Goal: Answer question/provide support: Share knowledge or assist other users

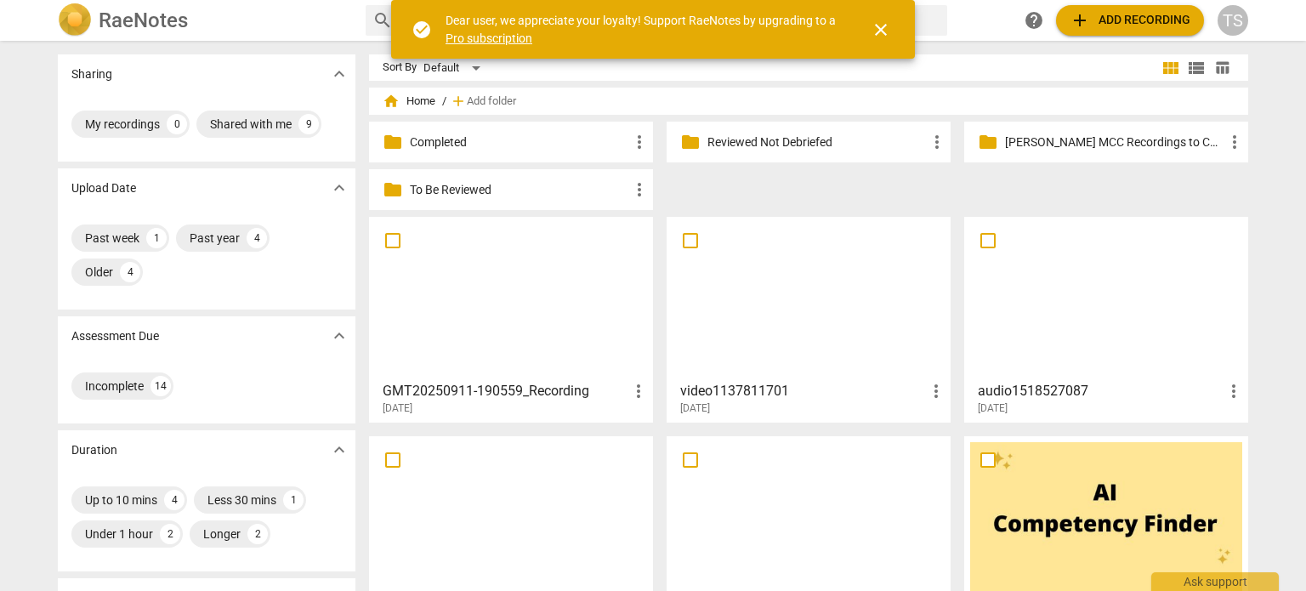
click at [843, 143] on p "Reviewed Not Debriefed" at bounding box center [816, 142] width 219 height 18
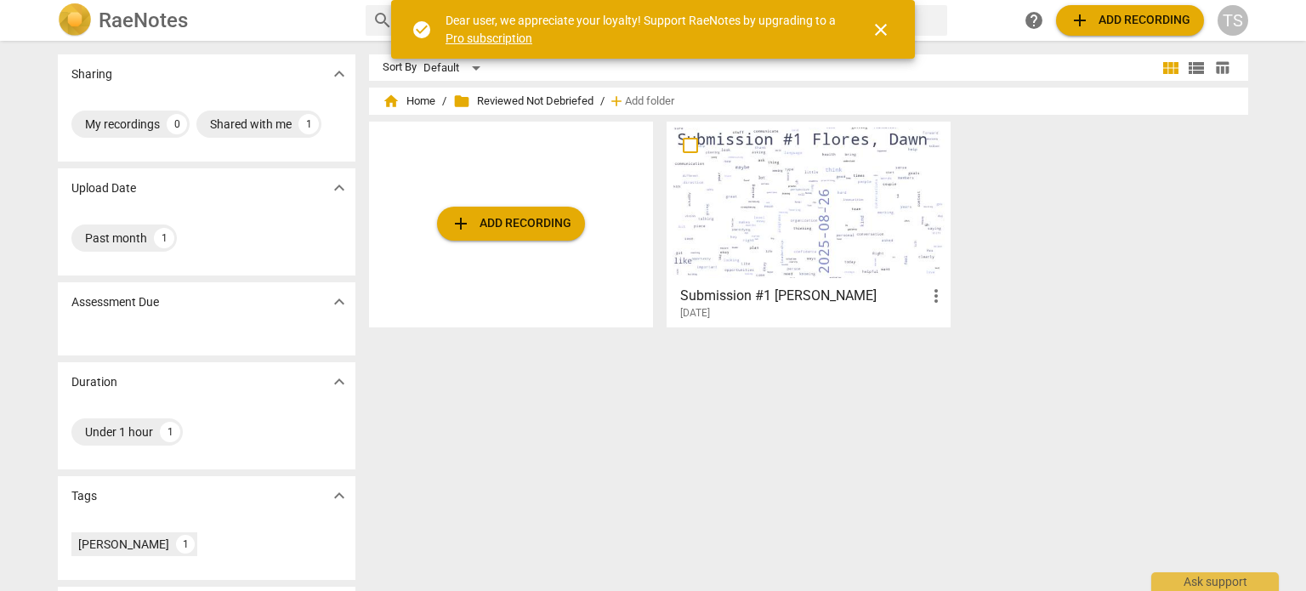
click at [749, 269] on div at bounding box center [808, 202] width 272 height 150
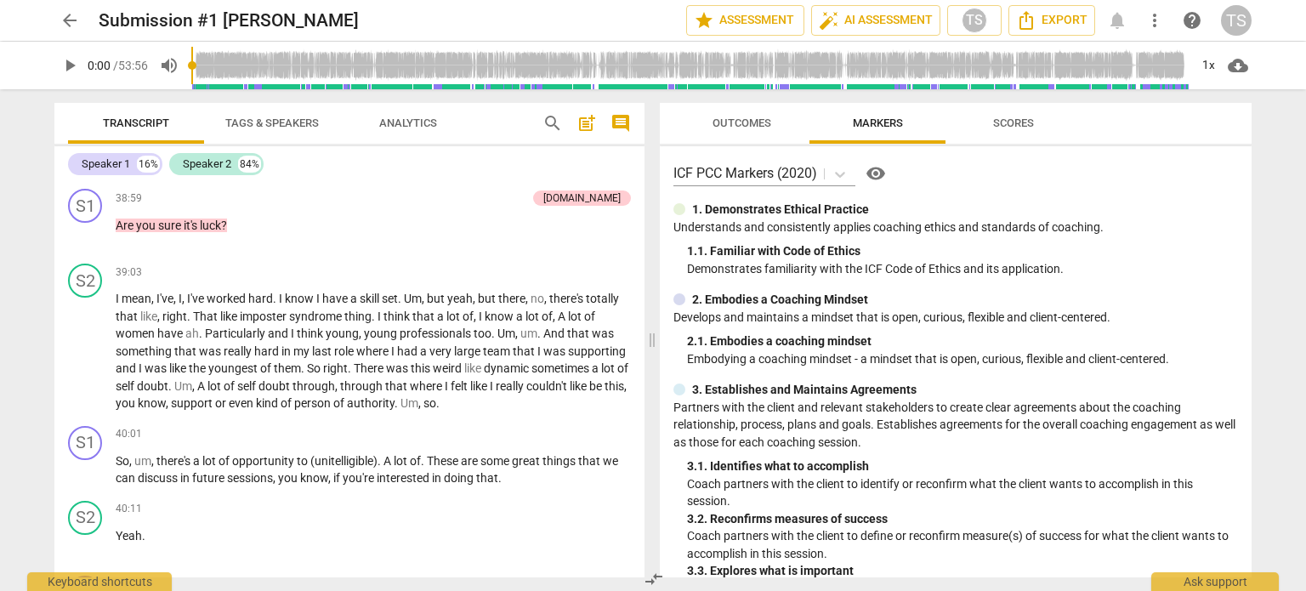
scroll to position [11052, 0]
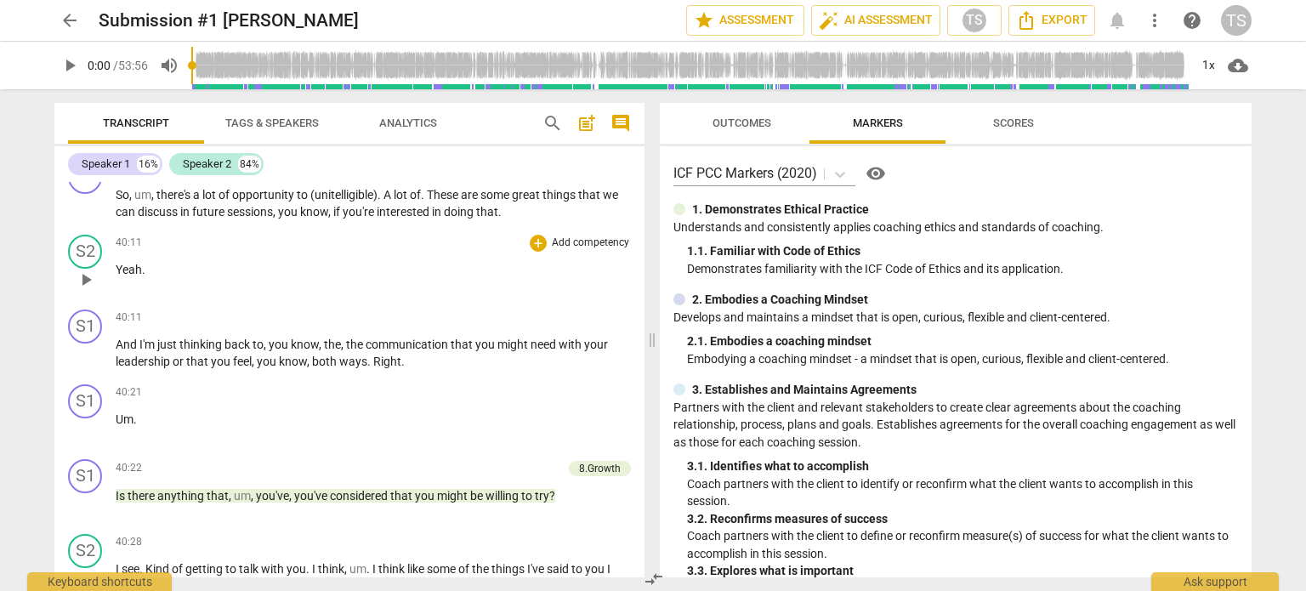
click at [177, 279] on p "Yeah ." at bounding box center [373, 270] width 515 height 18
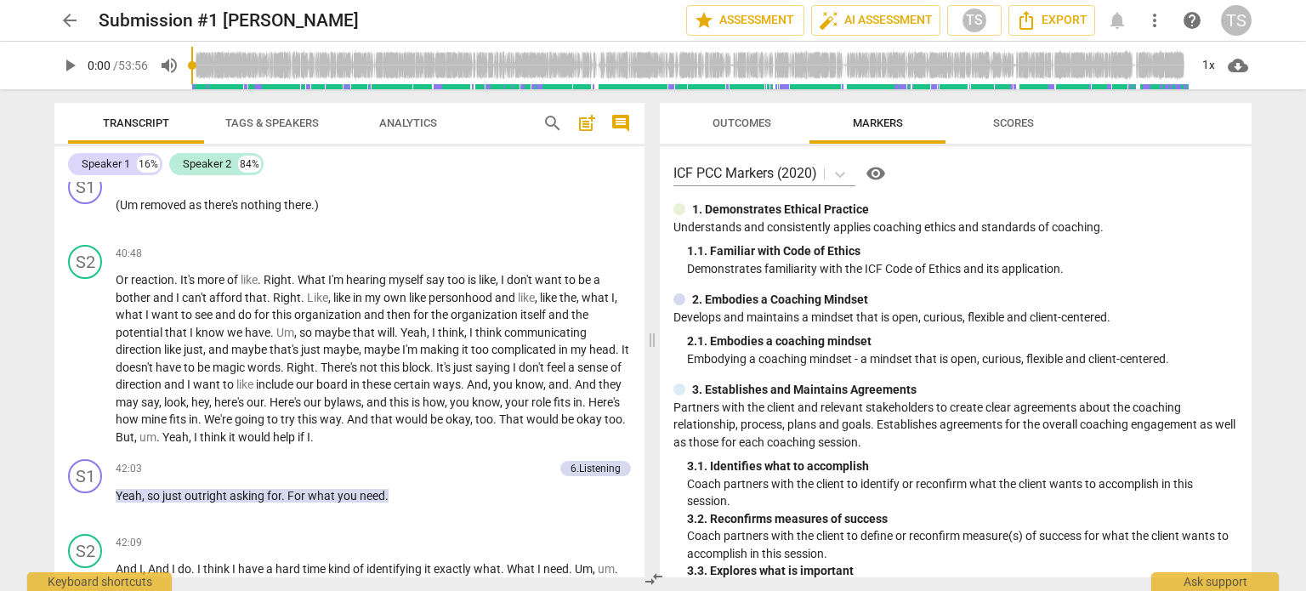
scroll to position [11773, 0]
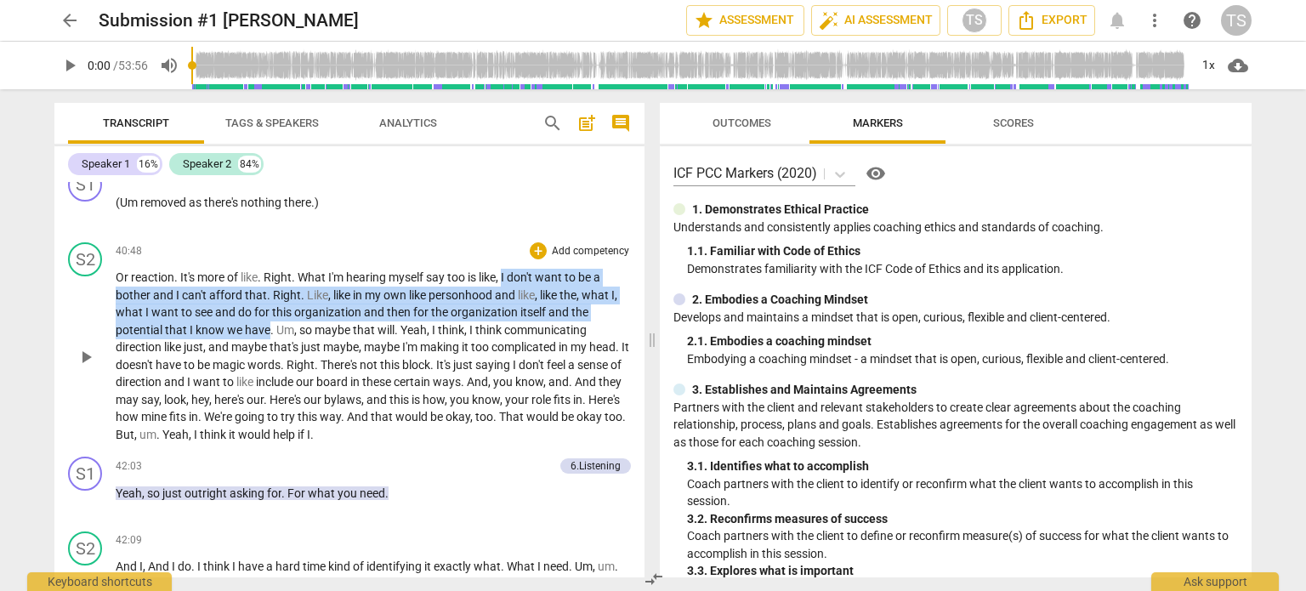
drag, startPoint x: 505, startPoint y: 310, endPoint x: 269, endPoint y: 357, distance: 240.9
click at [269, 357] on p "Or reaction . It's more of like . Right . What I'm hearing myself say too is li…" at bounding box center [373, 356] width 515 height 174
click at [530, 259] on div "+" at bounding box center [538, 250] width 17 height 17
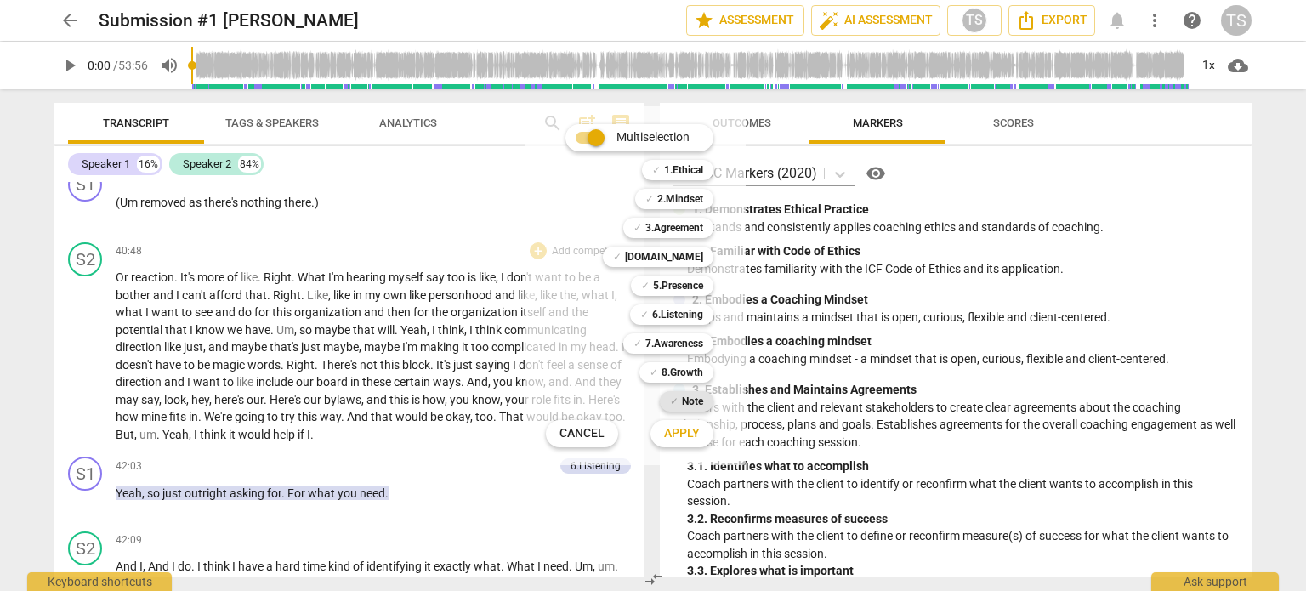
click at [687, 402] on b "Note" at bounding box center [692, 401] width 21 height 20
click at [678, 433] on span "Apply" at bounding box center [682, 433] width 36 height 17
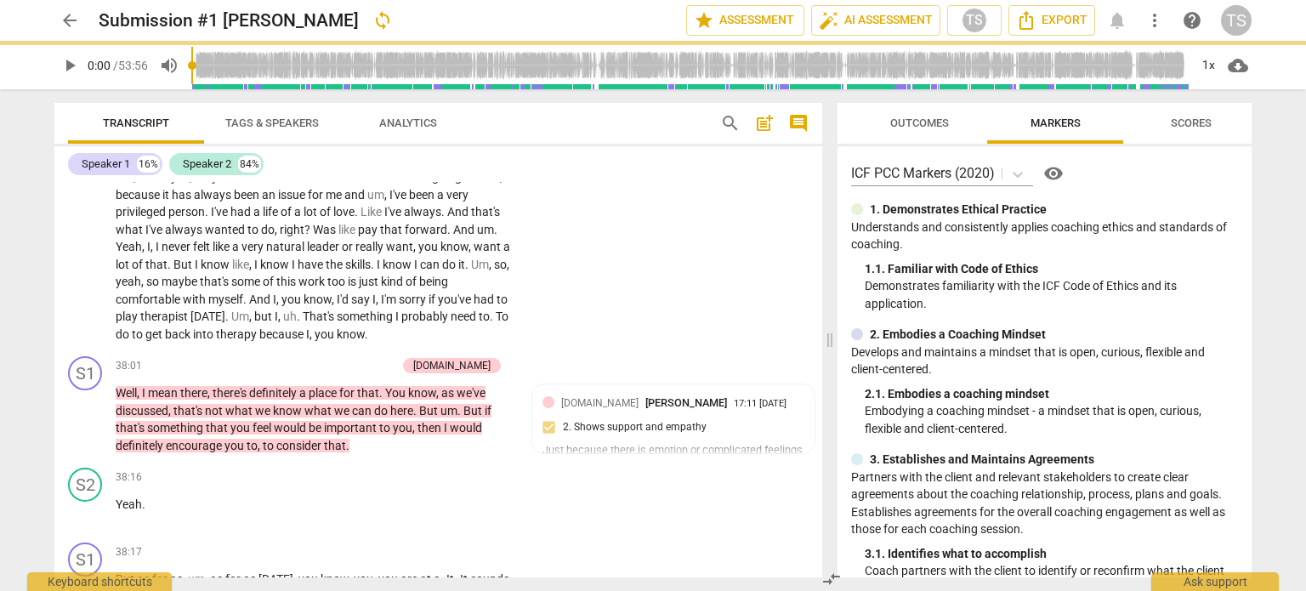
scroll to position [13334, 0]
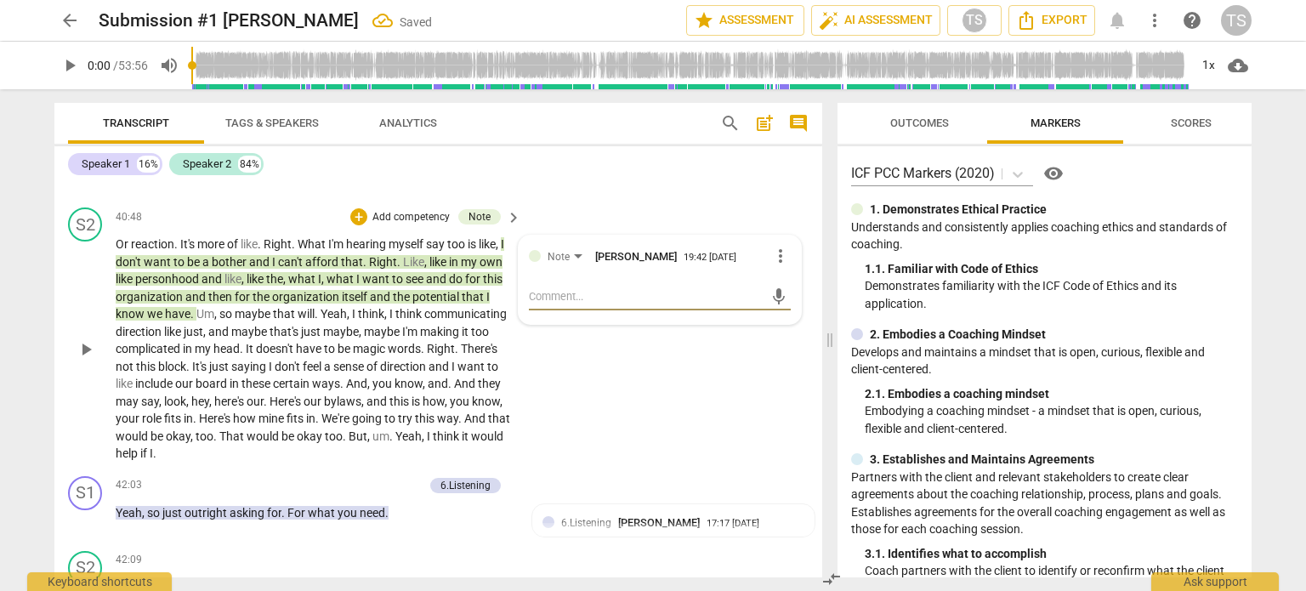
type textarea "T"
type textarea "Th"
type textarea "Thi"
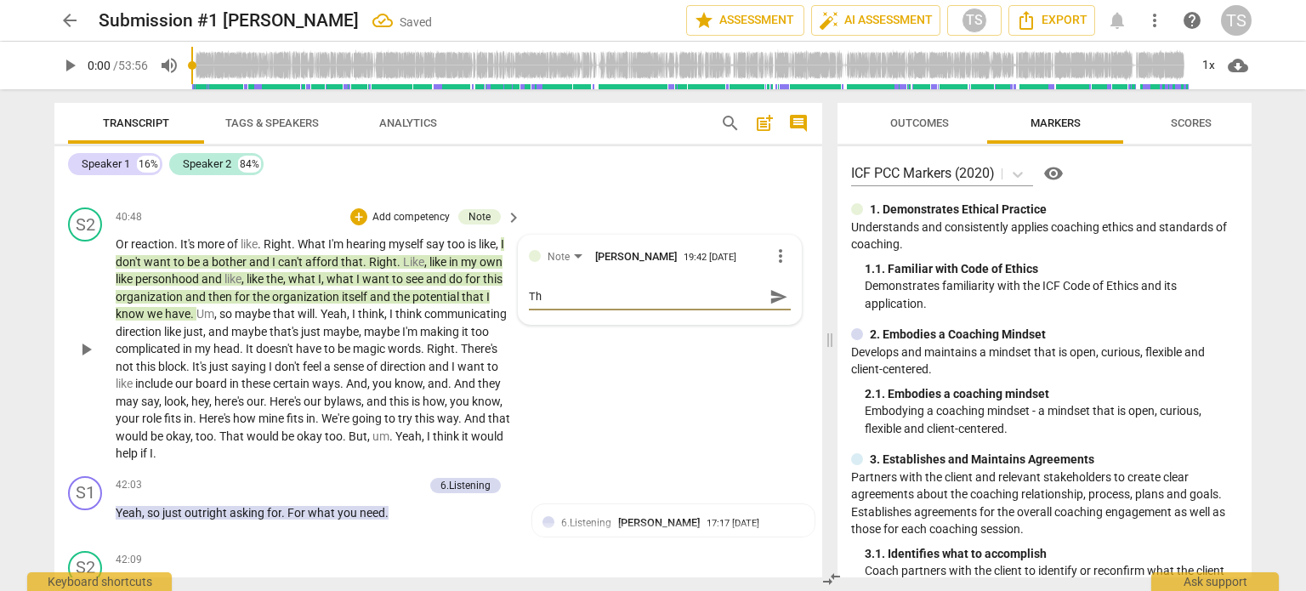
type textarea "Thi"
type textarea "This"
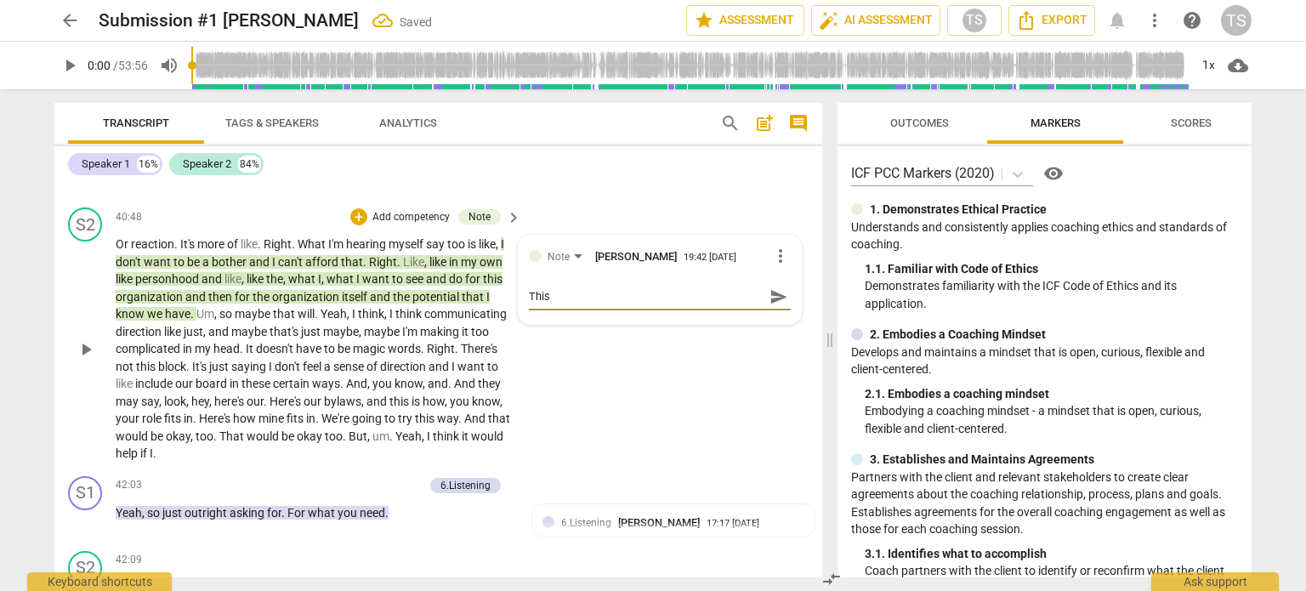
type textarea "This i"
type textarea "This is"
type textarea "This is i"
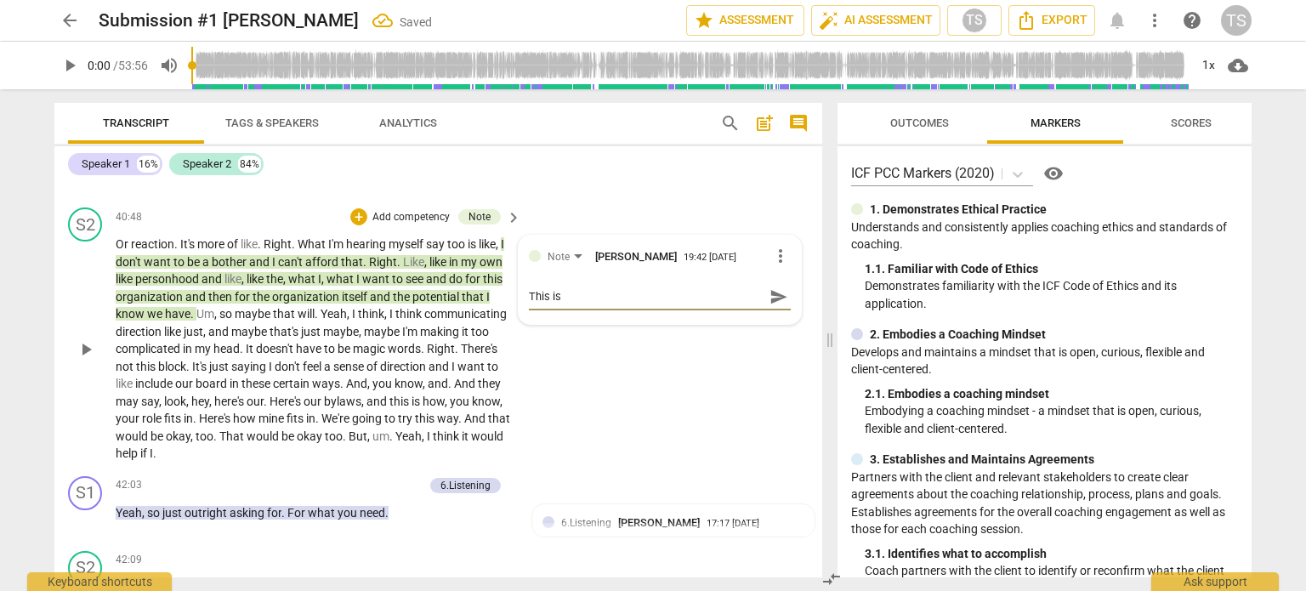
type textarea "This is i"
type textarea "This is im"
type textarea "This is imp"
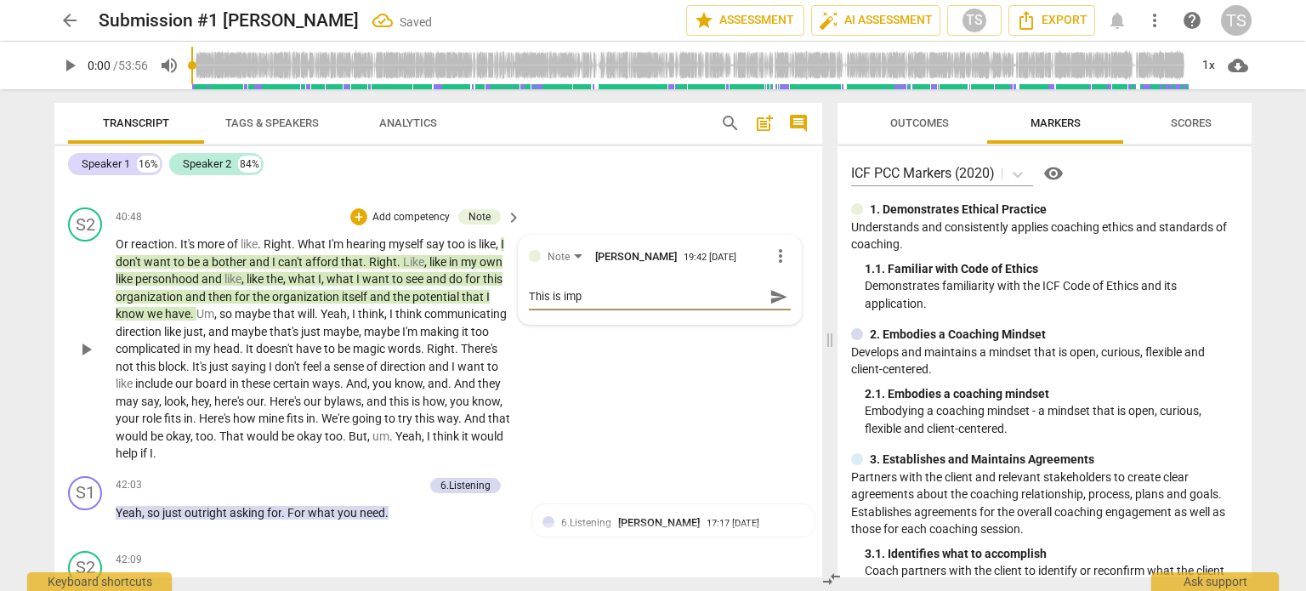
type textarea "This is impo"
type textarea "This is impor"
type textarea "This is import"
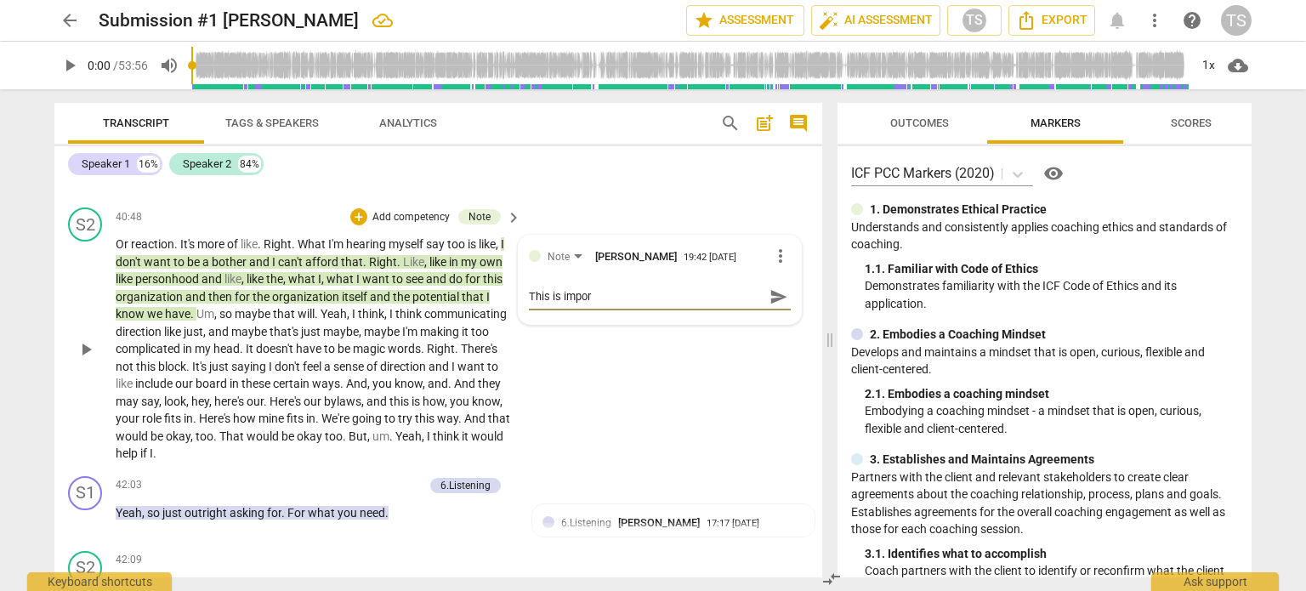
type textarea "This is import"
type textarea "This is importa"
type textarea "This is importan"
type textarea "This is important"
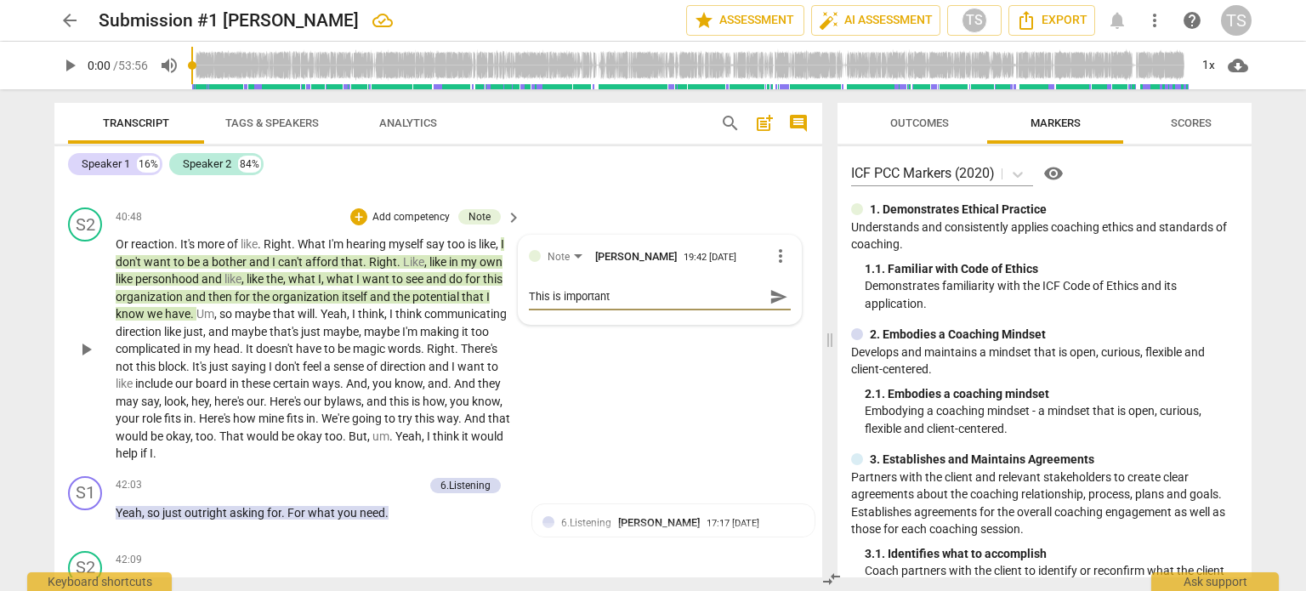
type textarea "This is important-"
type textarea "This is important--"
type textarea "This is important--s"
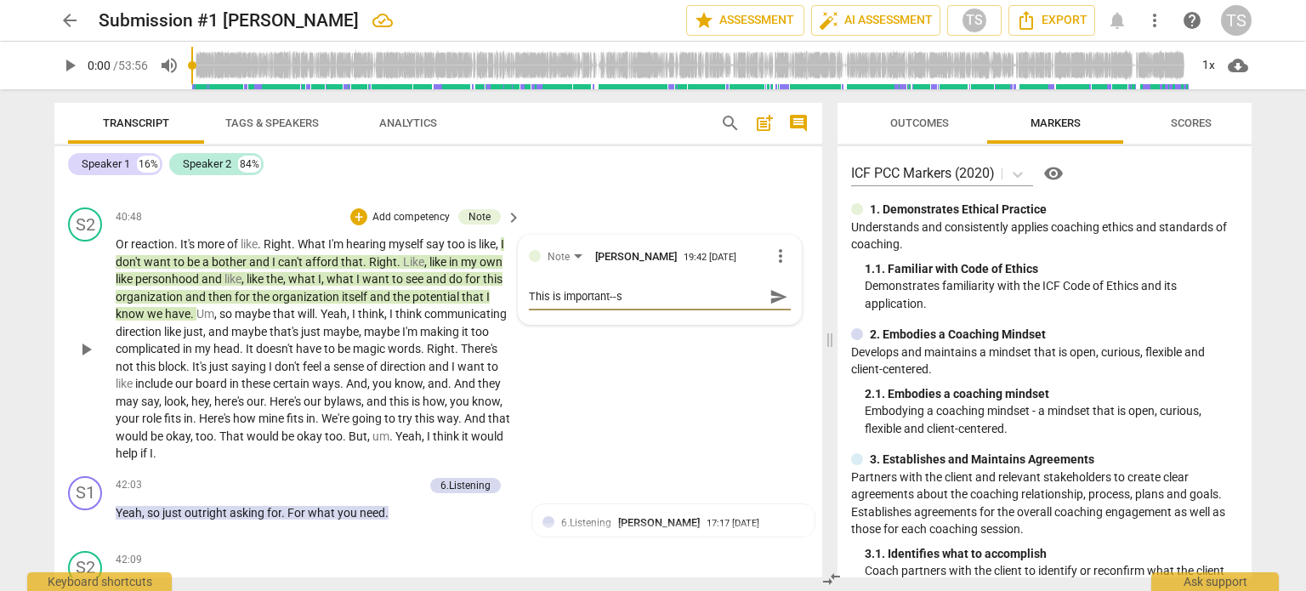
type textarea "This is important--sh"
type textarea "This is important--she"
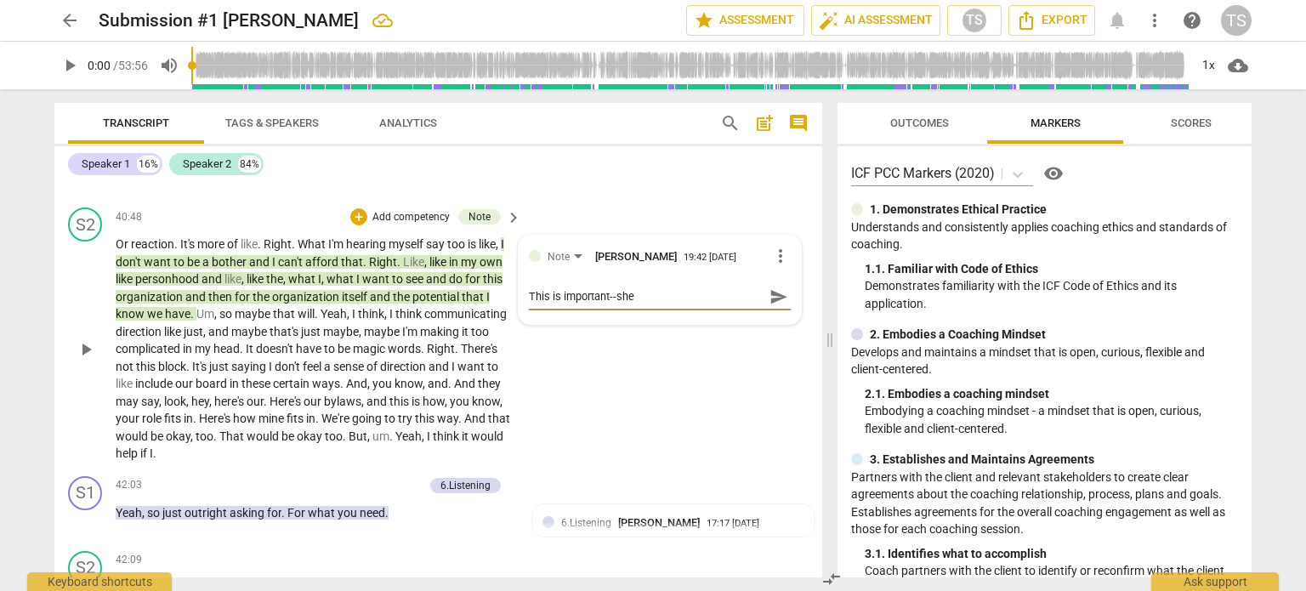
type textarea "This is important--she i"
type textarea "This is important--she is"
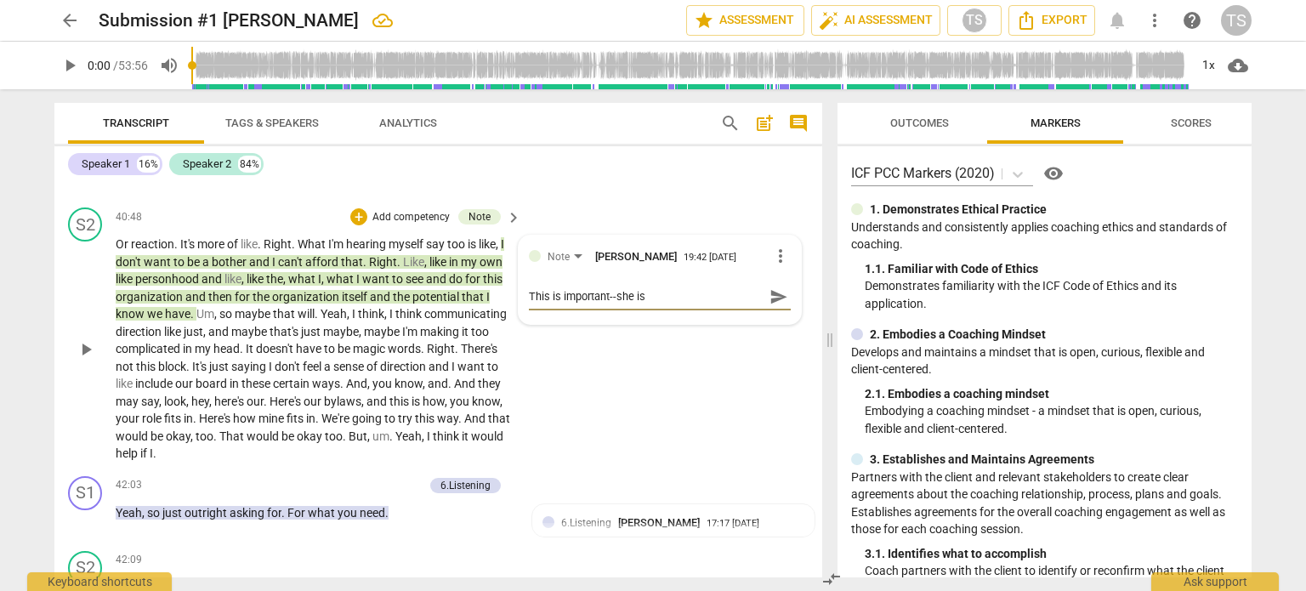
type textarea "This is important--she is"
type textarea "This is important--she is a"
type textarea "This is important--she is ar"
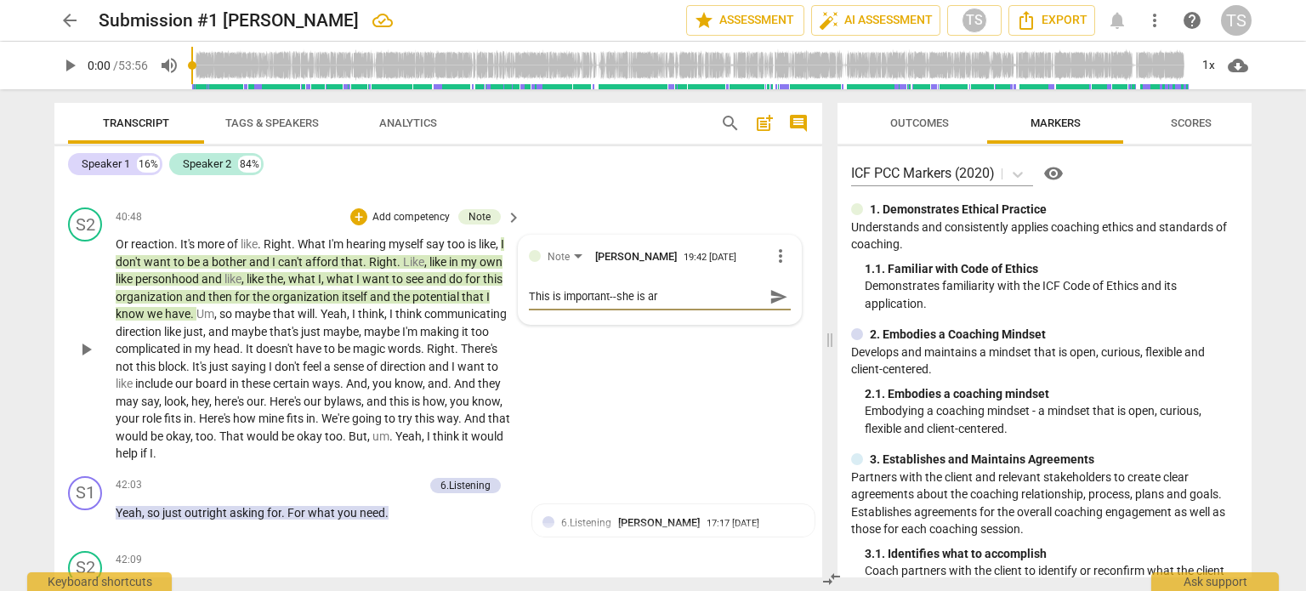
type textarea "This is important--she is art"
type textarea "This is important--she is arti"
type textarea "This is important--she is artic"
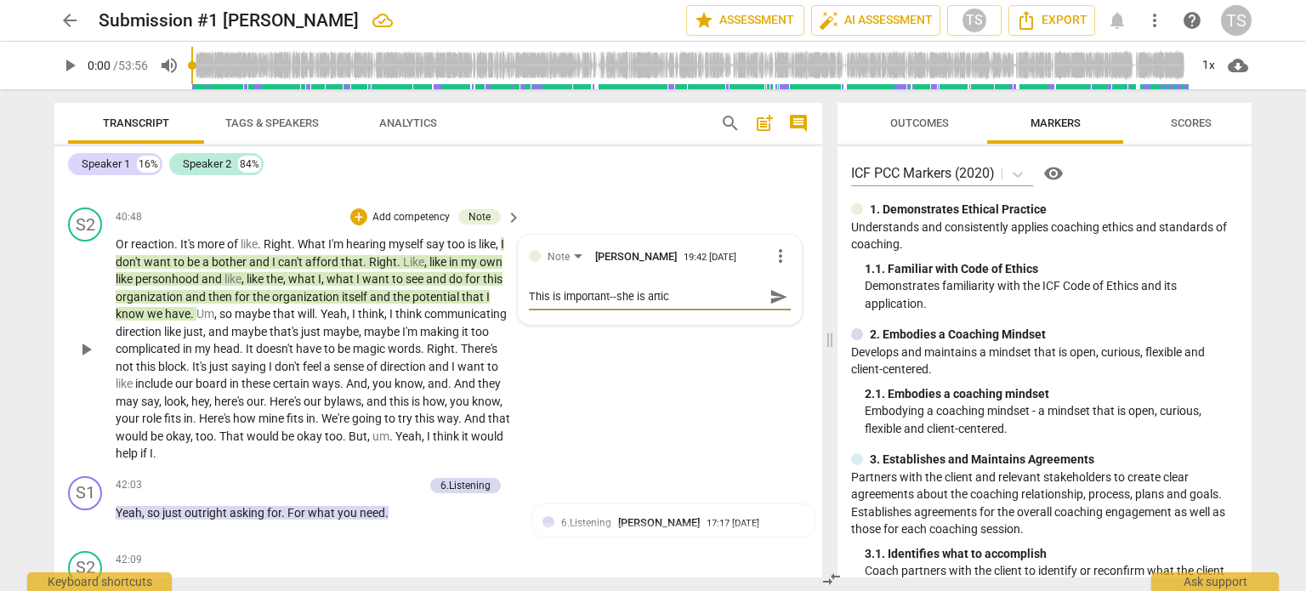
type textarea "This is important--she is articu"
type textarea "This is important--she is articul"
type textarea "This is important--she is articula"
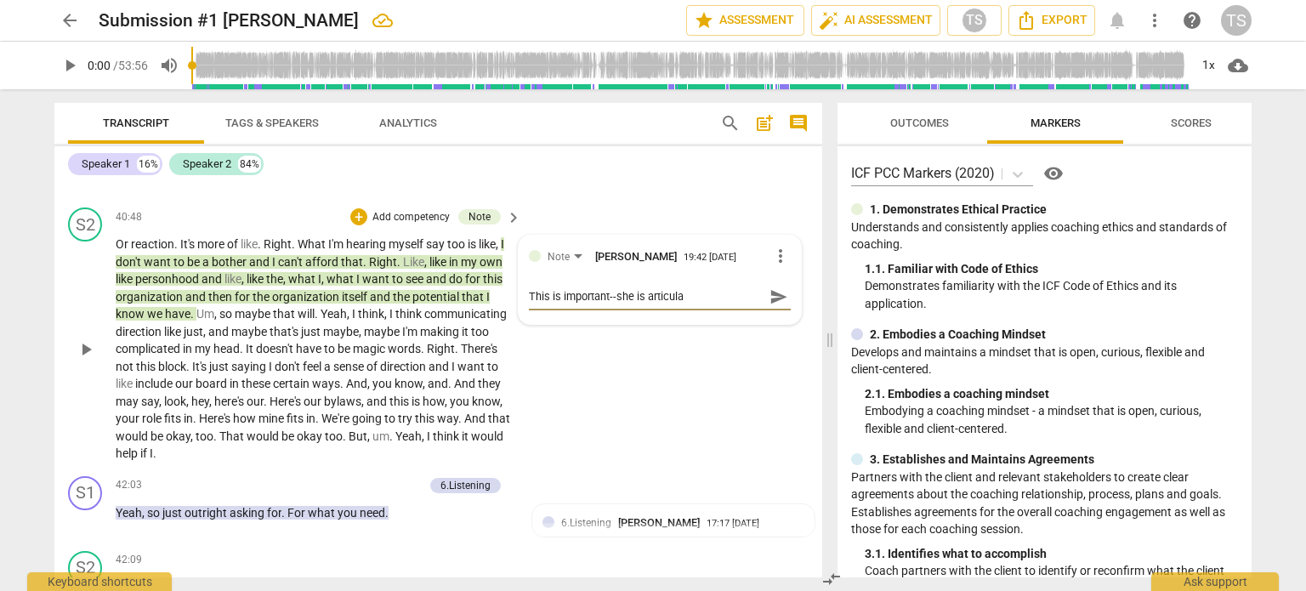
type textarea "This is important--she is articulat"
type textarea "This is important--she is articulati"
type textarea "This is important--she is articulatin"
type textarea "This is important--she is articulating"
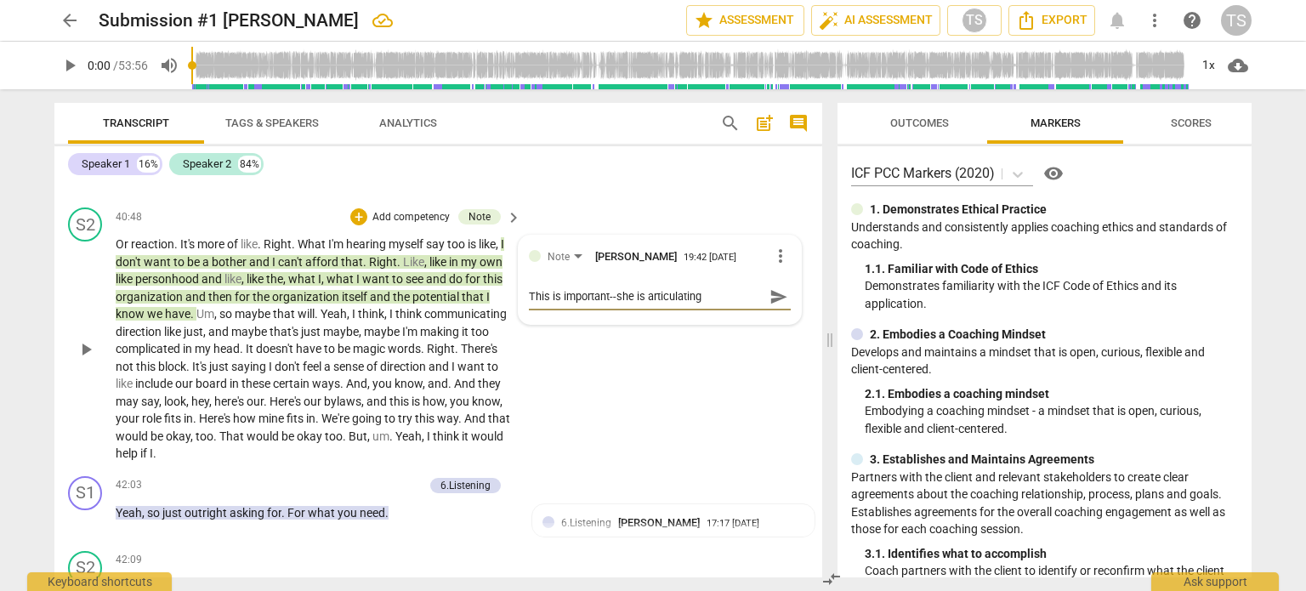
type textarea "This is important--she is articulating"
type textarea "This is important--she is articulating w"
type textarea "This is important--she is articulating wh"
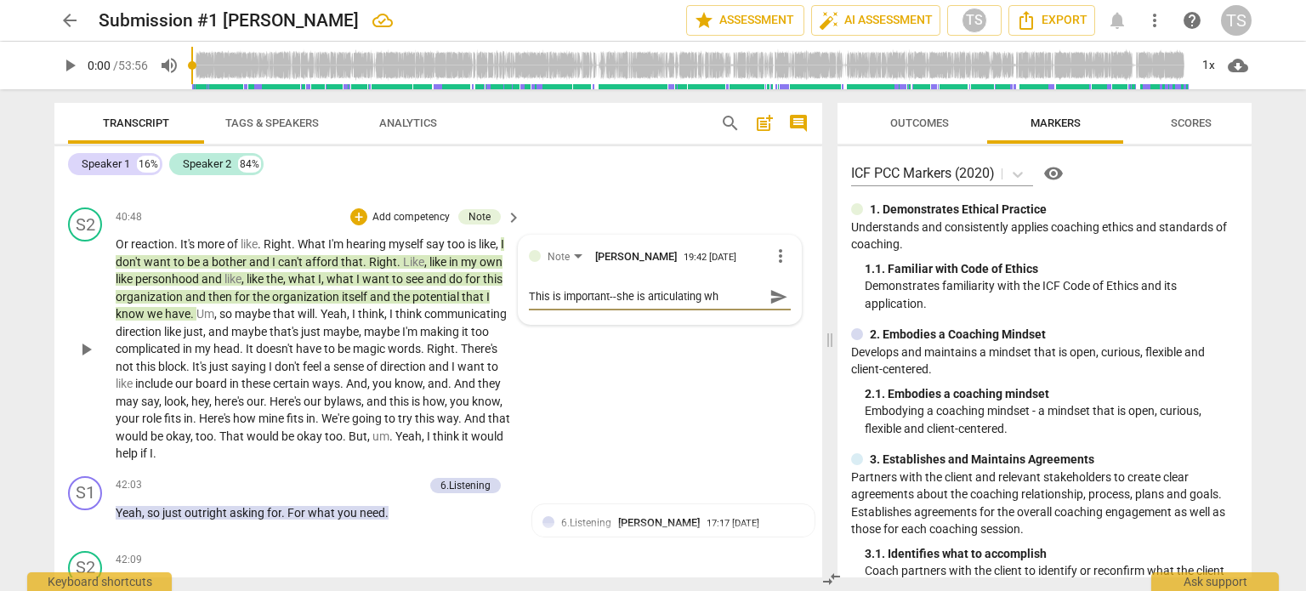
type textarea "This is important--she is articulating wha"
type textarea "This is important--she is articulating what"
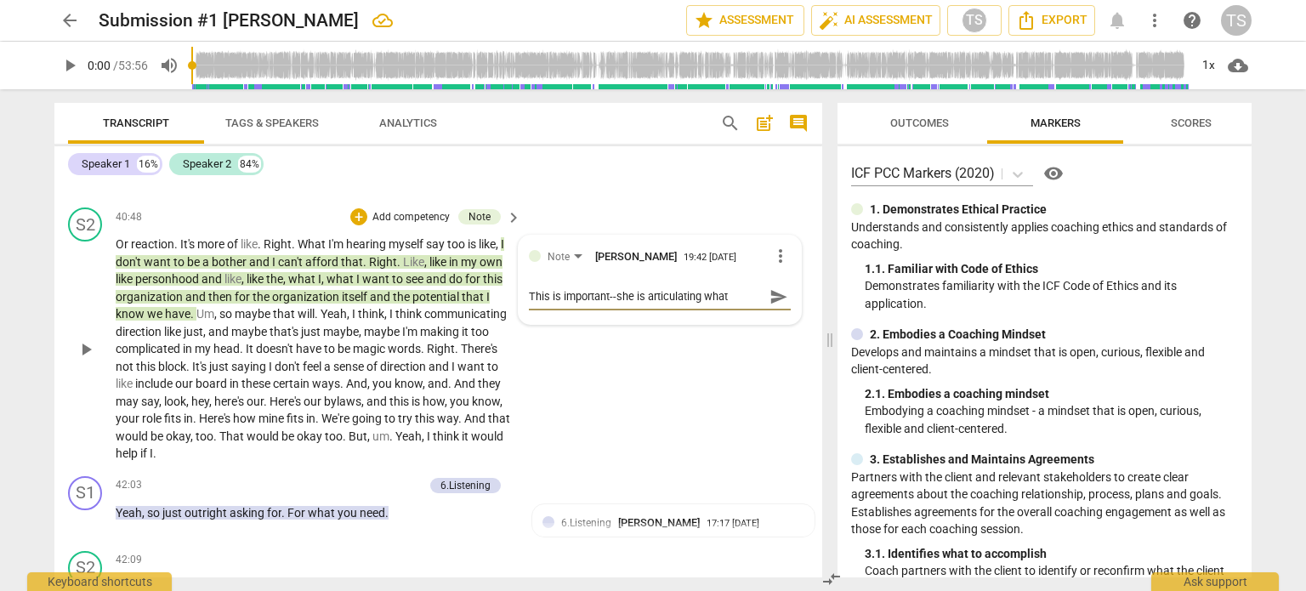
type textarea "This is important--she is articulating what"
type textarea "This is important--she is articulating what n"
type textarea "This is important--she is articulating what"
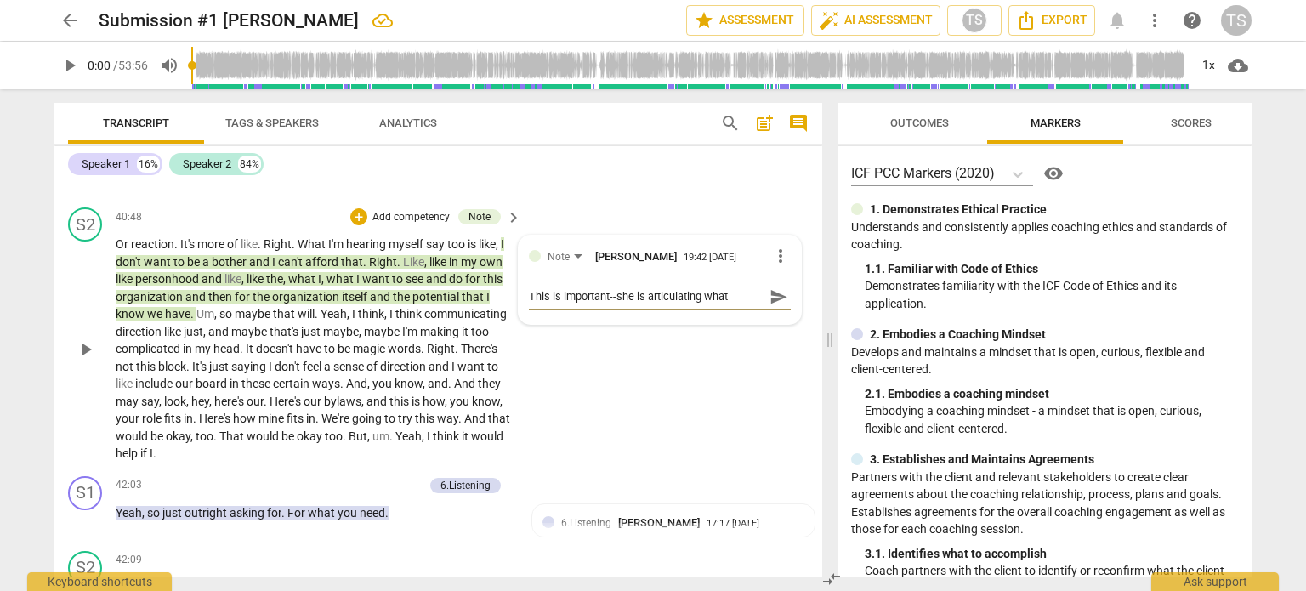
type textarea "This is important--she is articulating what s"
type textarea "This is important--she is articulating what sh"
type textarea "This is important--she is articulating what she"
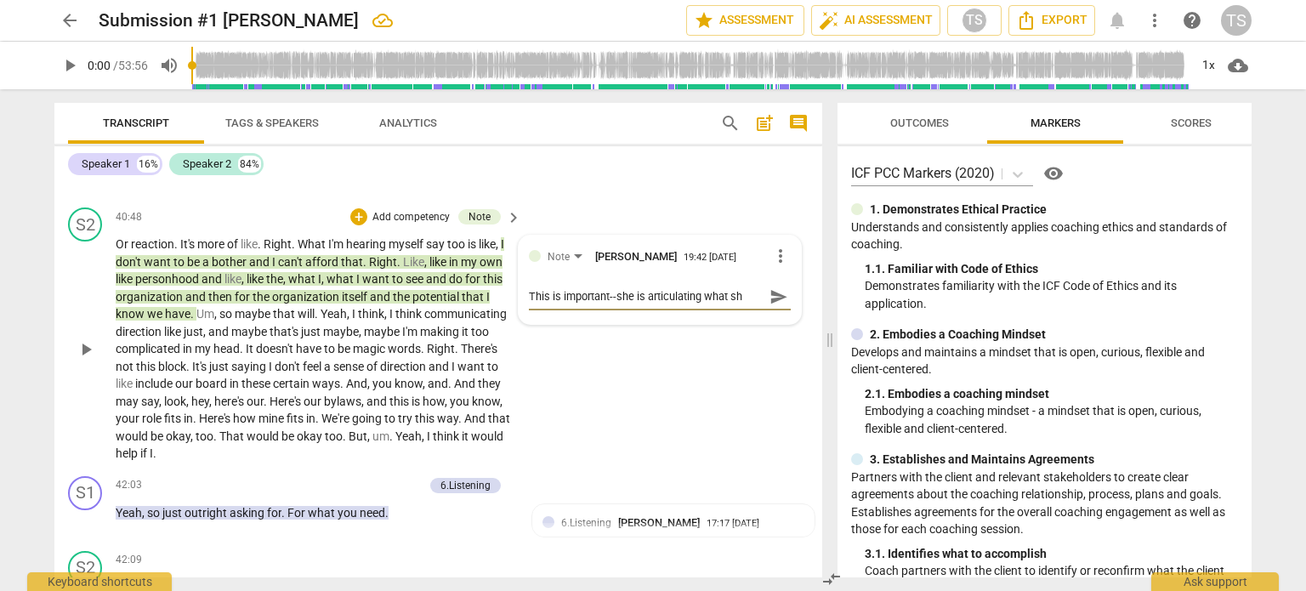
type textarea "This is important--she is articulating what she"
type textarea "This is important--she is articulating what she w"
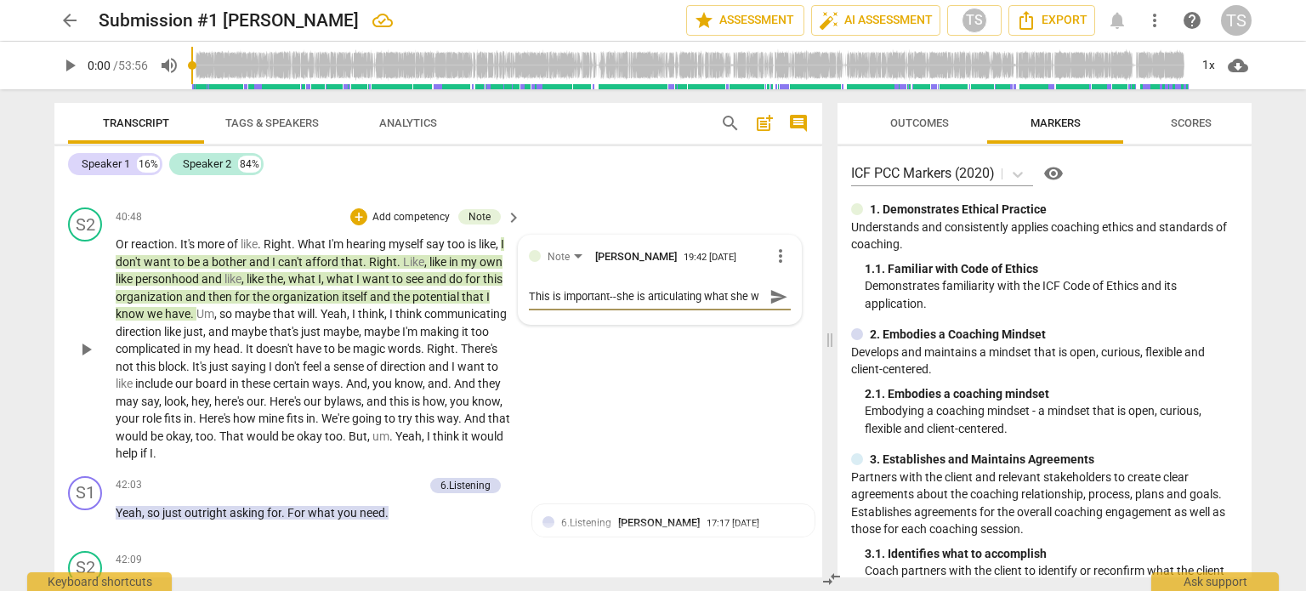
type textarea "This is important--she is articulating what she wa"
type textarea "This is important--she is articulating what she wan"
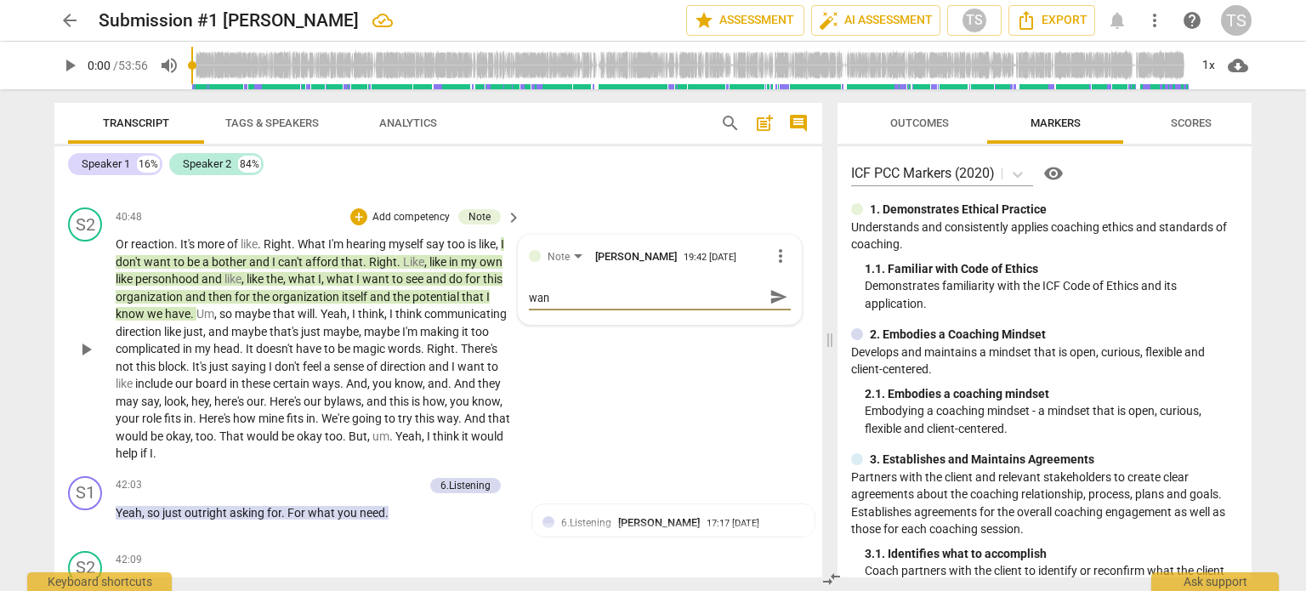
type textarea "This is important--she is articulating what she want"
type textarea "This is important--she is articulating what she wants"
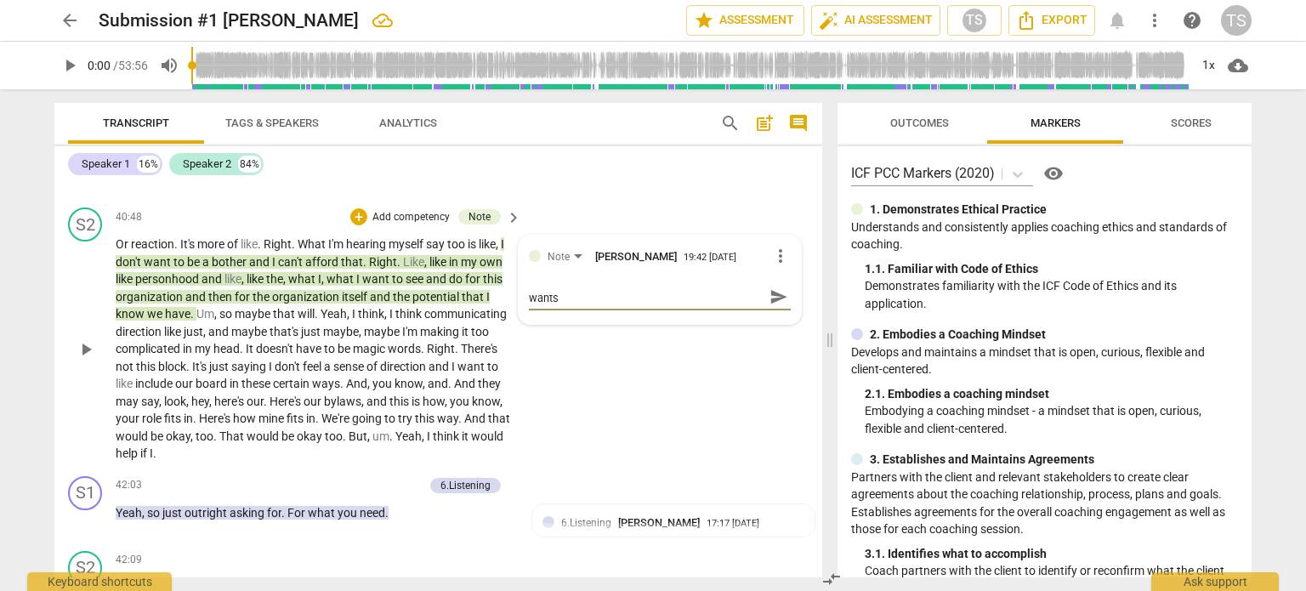
type textarea "This is important--she is articulating what she wants"
type textarea "This is important--she is articulating what she wants a"
type textarea "This is important--she is articulating what she wants an"
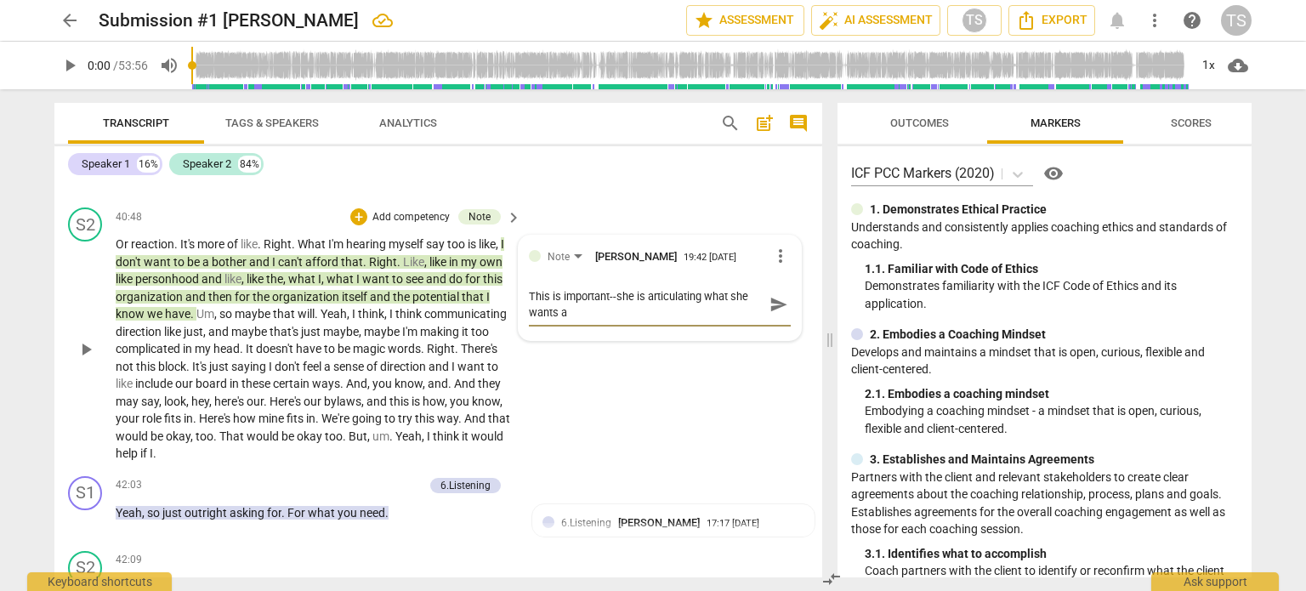
type textarea "This is important--she is articulating what she wants an"
type textarea "This is important--she is articulating what she wants and"
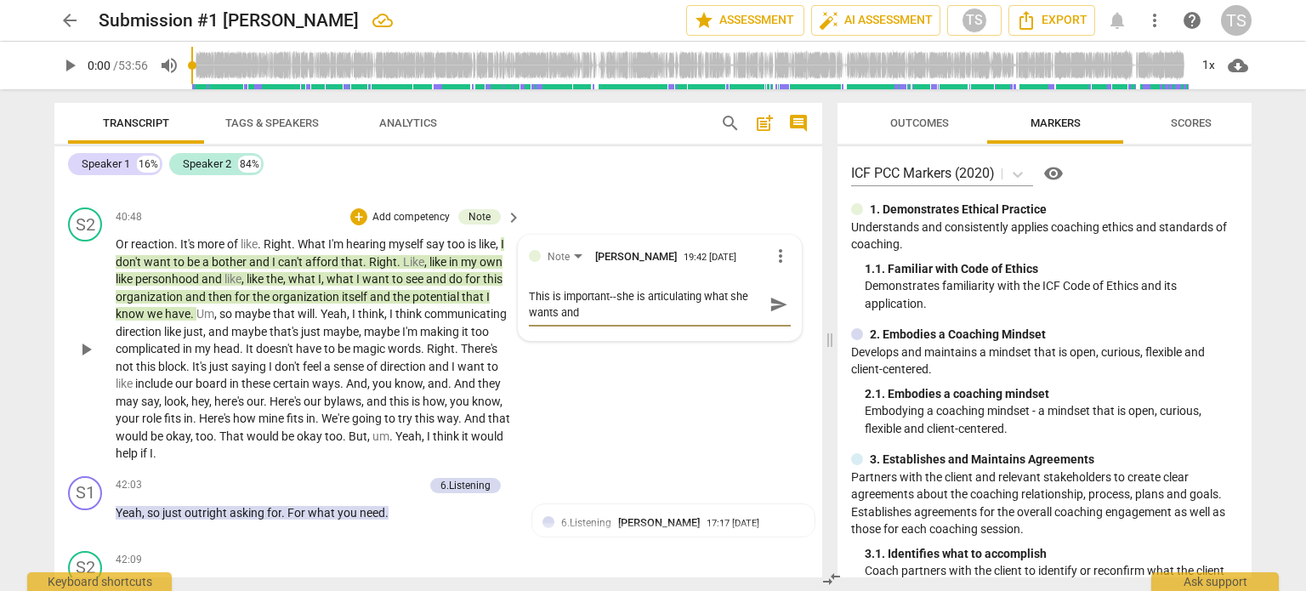
type textarea "This is important--she is articulating what she wants and t"
type textarea "This is important--she is articulating what she wants and th"
type textarea "This is important--she is articulating what she wants and the"
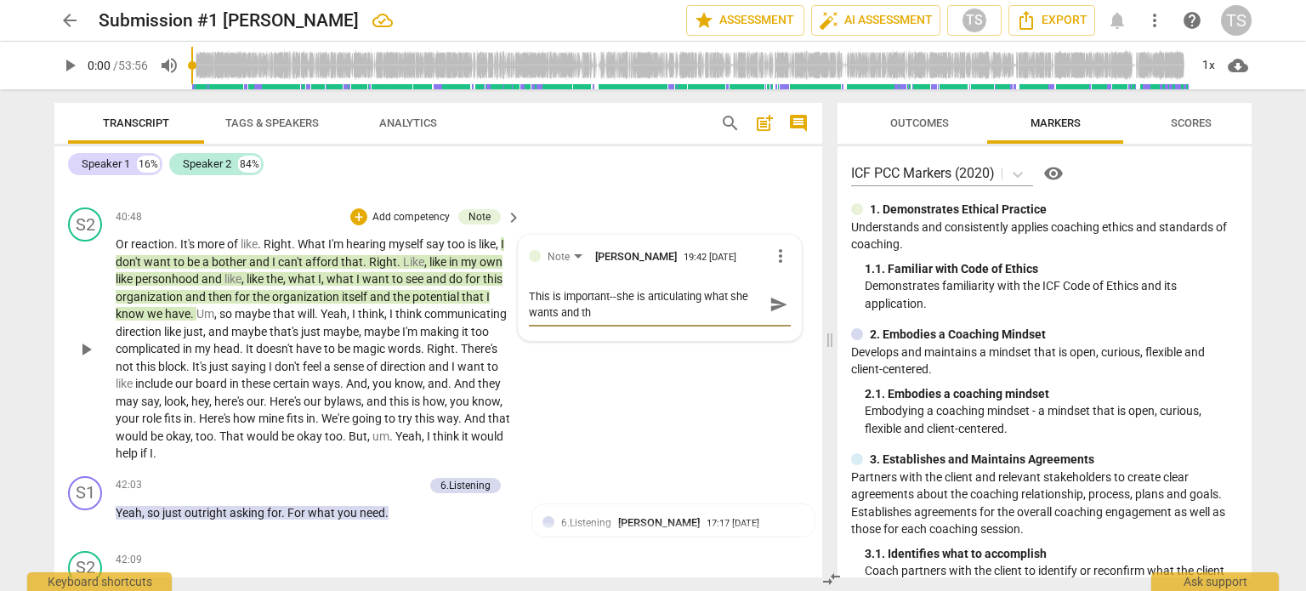
type textarea "This is important--she is articulating what she wants and the"
type textarea "This is important--she is articulating what she wants and the u"
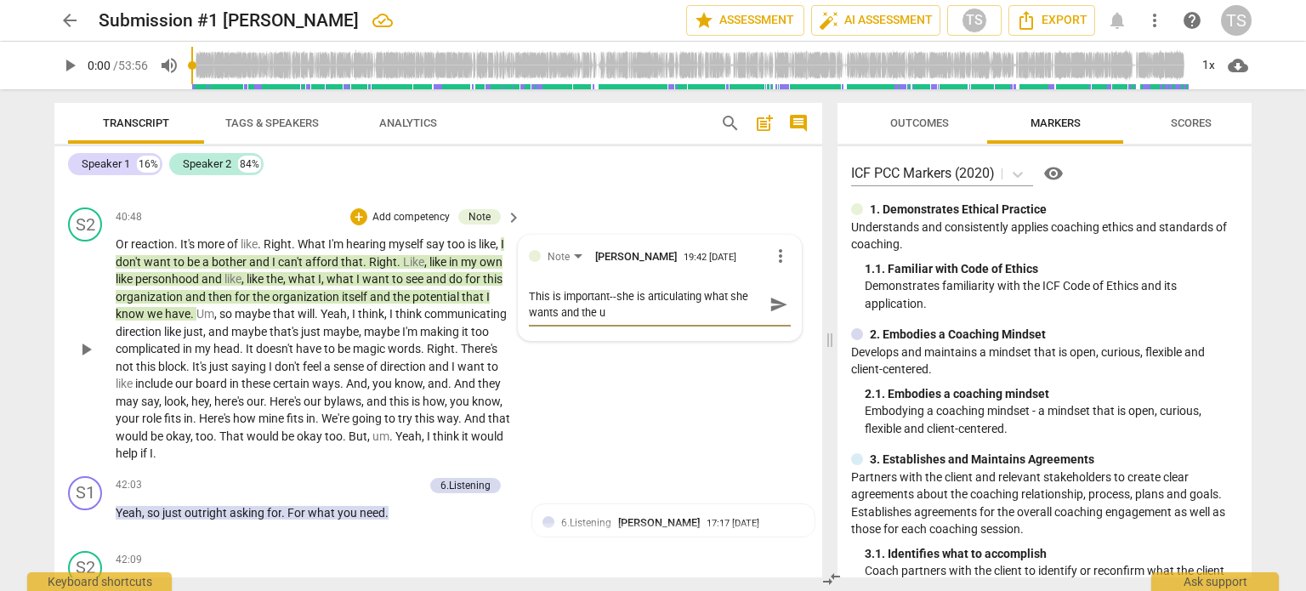
type textarea "This is important--she is articulating what she wants and the ur"
type textarea "This is important--she is articulating what she wants and the urg"
type textarea "This is important--she is articulating what she wants and the urge"
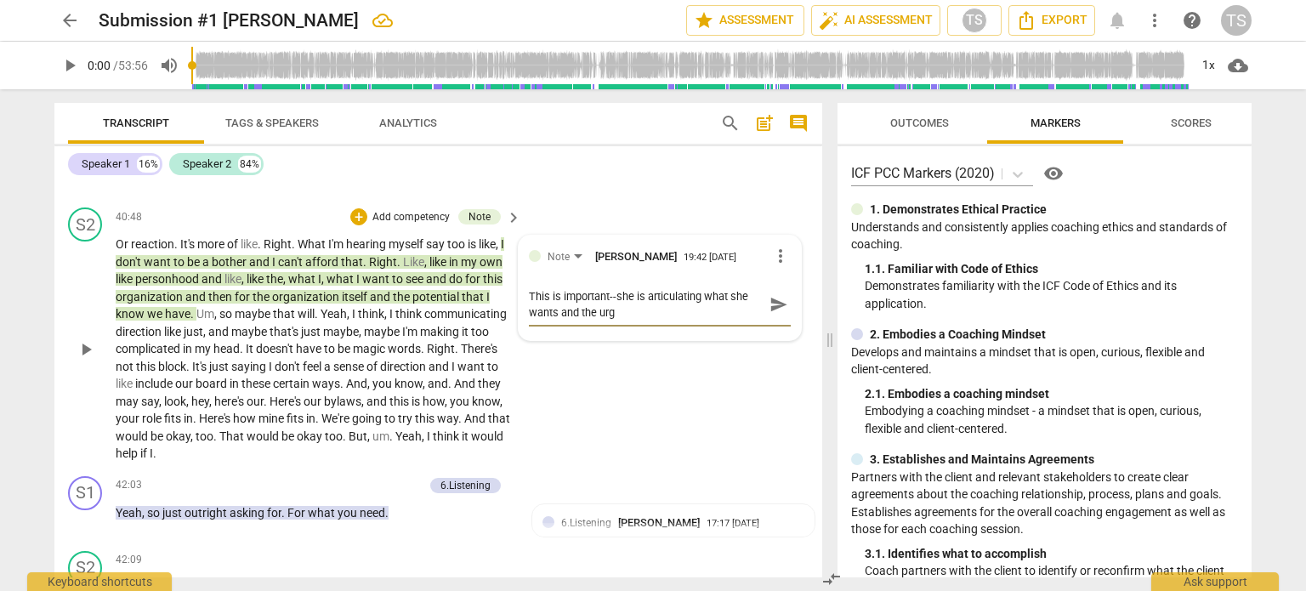
type textarea "This is important--she is articulating what she wants and the urge"
type textarea "This is important--she is articulating what she wants and the urgen"
type textarea "This is important--she is articulating what she wants and the urgenc"
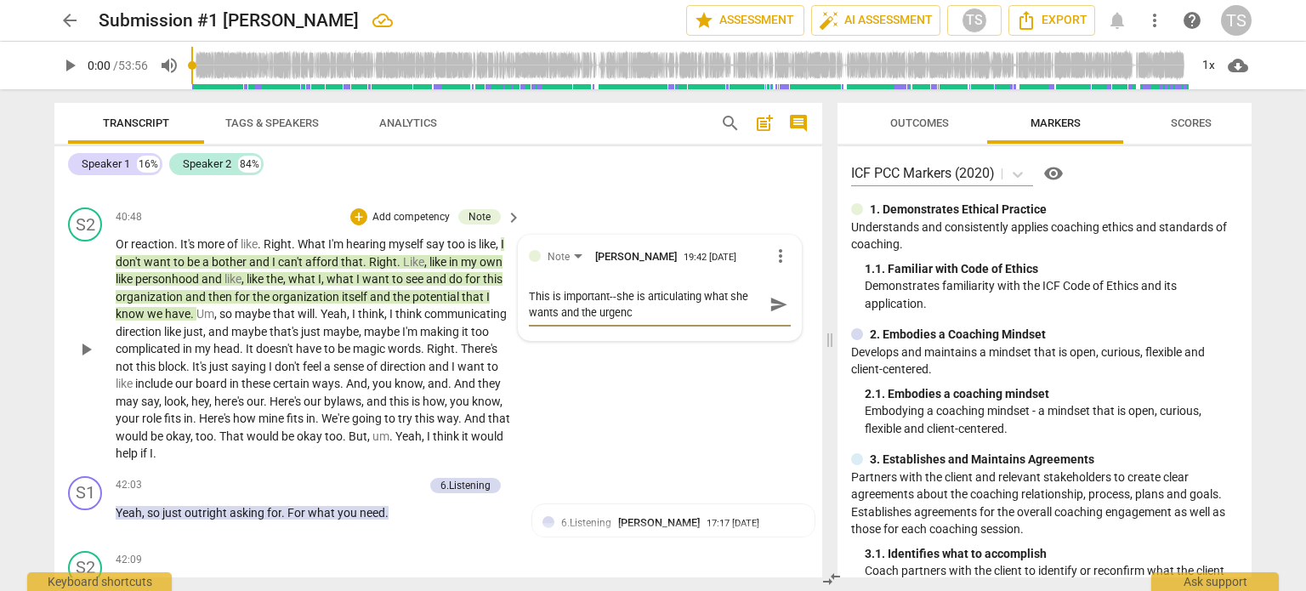
type textarea "This is important--she is articulating what she wants and the urgency"
type textarea "This is important--she is articulating what she wants and the urgency a"
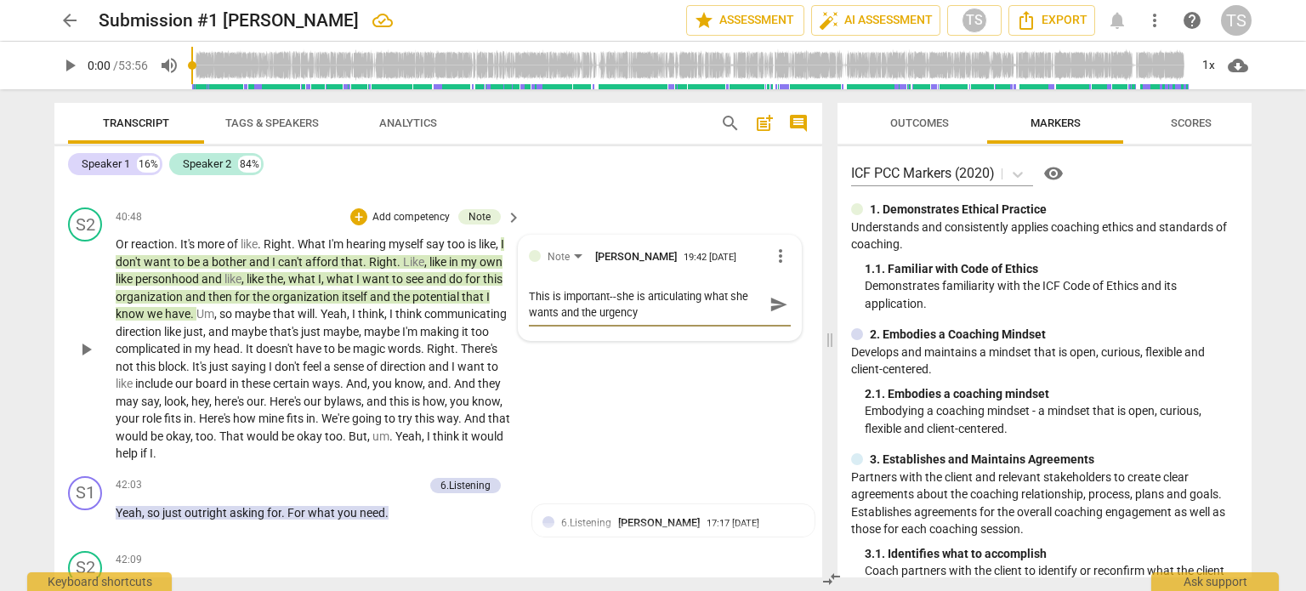
type textarea "This is important--she is articulating what she wants and the urgency a"
type textarea "This is important--she is articulating what she wants and the urgency ar"
type textarea "This is important--she is articulating what she wants and the urgency aro"
type textarea "This is important--she is articulating what she wants and the urgency arou"
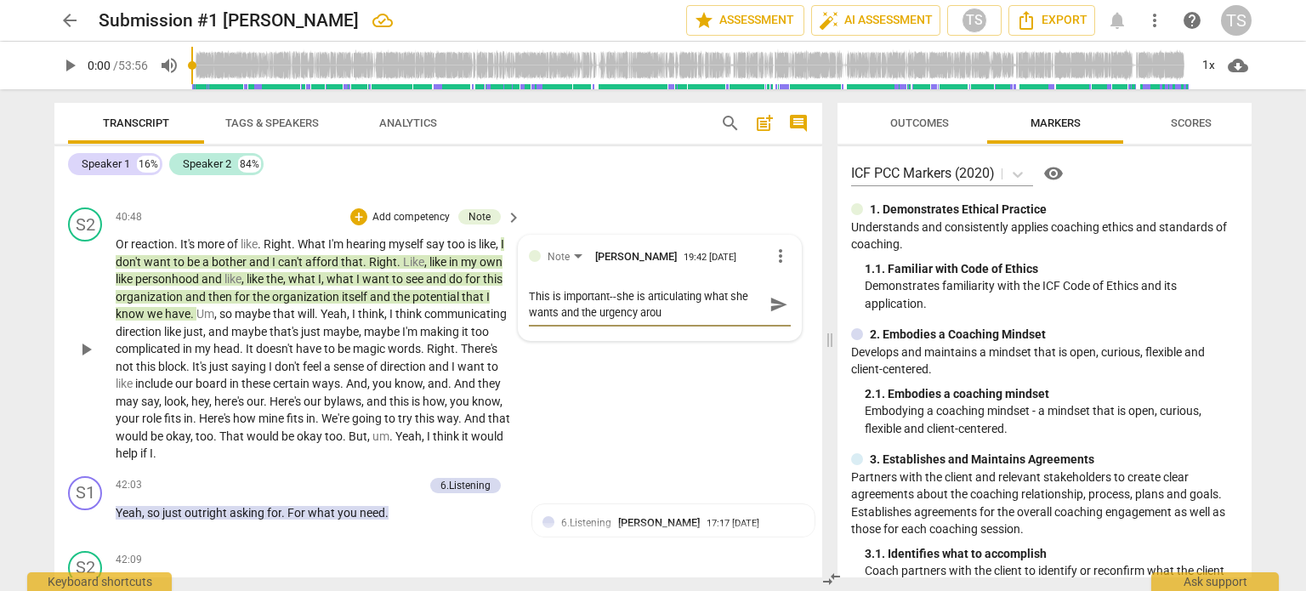
type textarea "This is important--she is articulating what she wants and the urgency aroun"
type textarea "This is important--she is articulating what she wants and the urgency around"
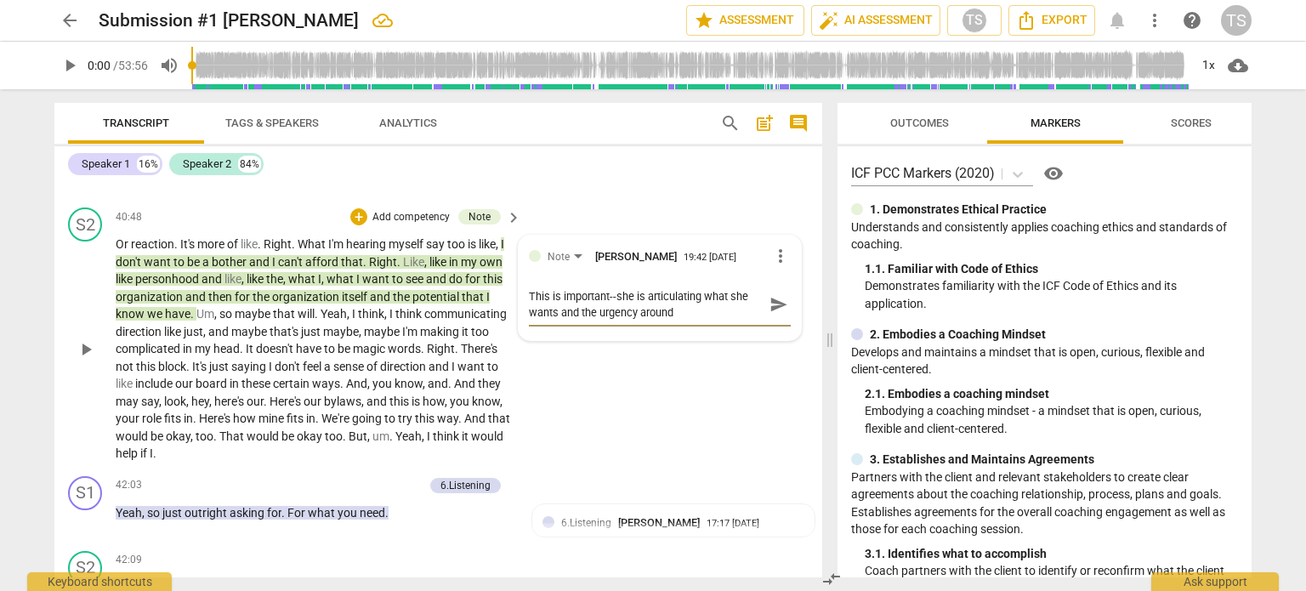
type textarea "This is important--she is articulating what she wants and the urgency around"
type textarea "This is important--she is articulating what she wants and the urgency around i"
type textarea "This is important--she is articulating what she wants and the urgency around it"
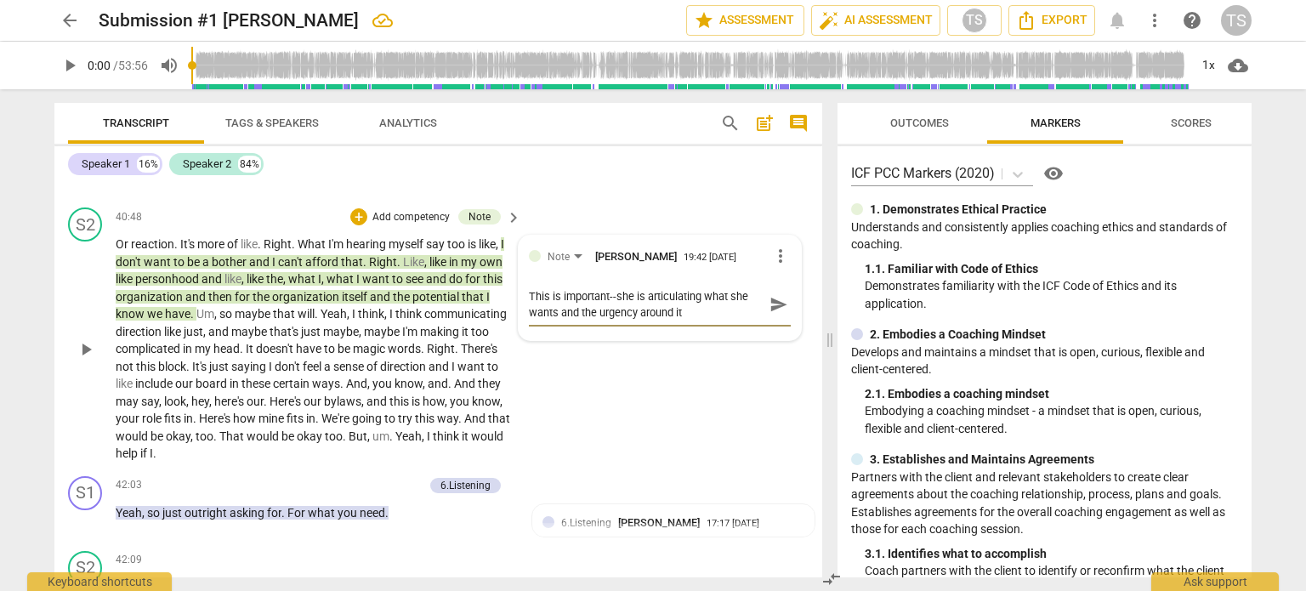
type textarea "This is important--she is articulating what she wants and the urgency around it."
click at [677, 469] on div "S2 play_arrow pause 40:48 + Add competency Note keyboard_arrow_right Or reactio…" at bounding box center [438, 335] width 768 height 269
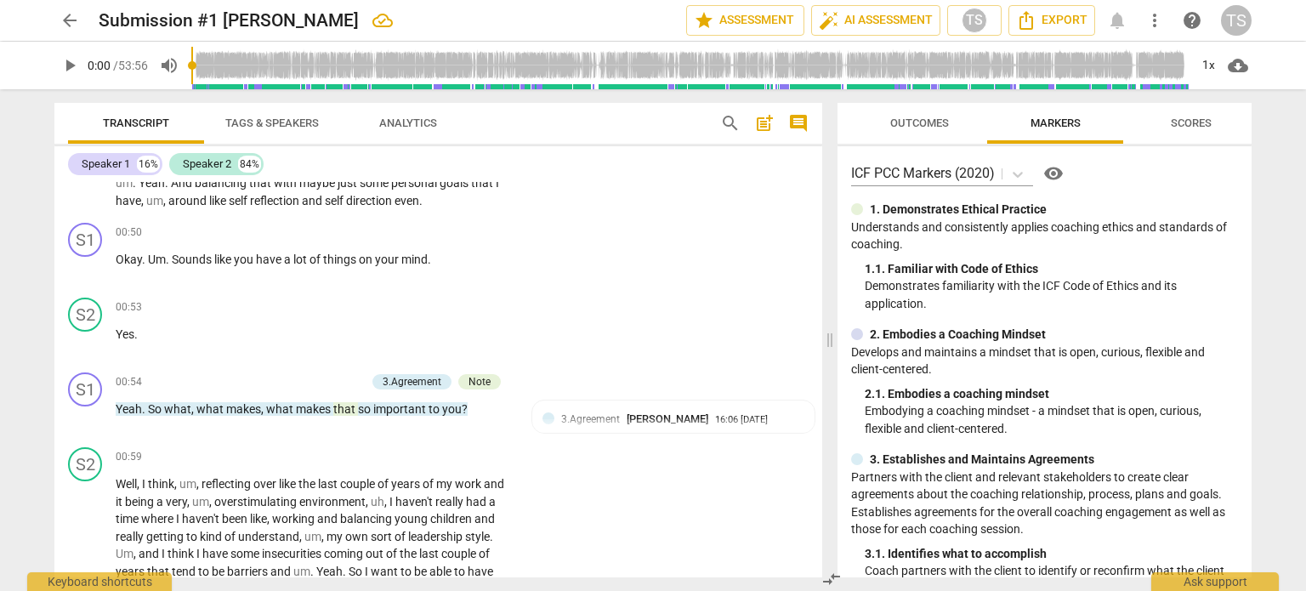
scroll to position [862, 0]
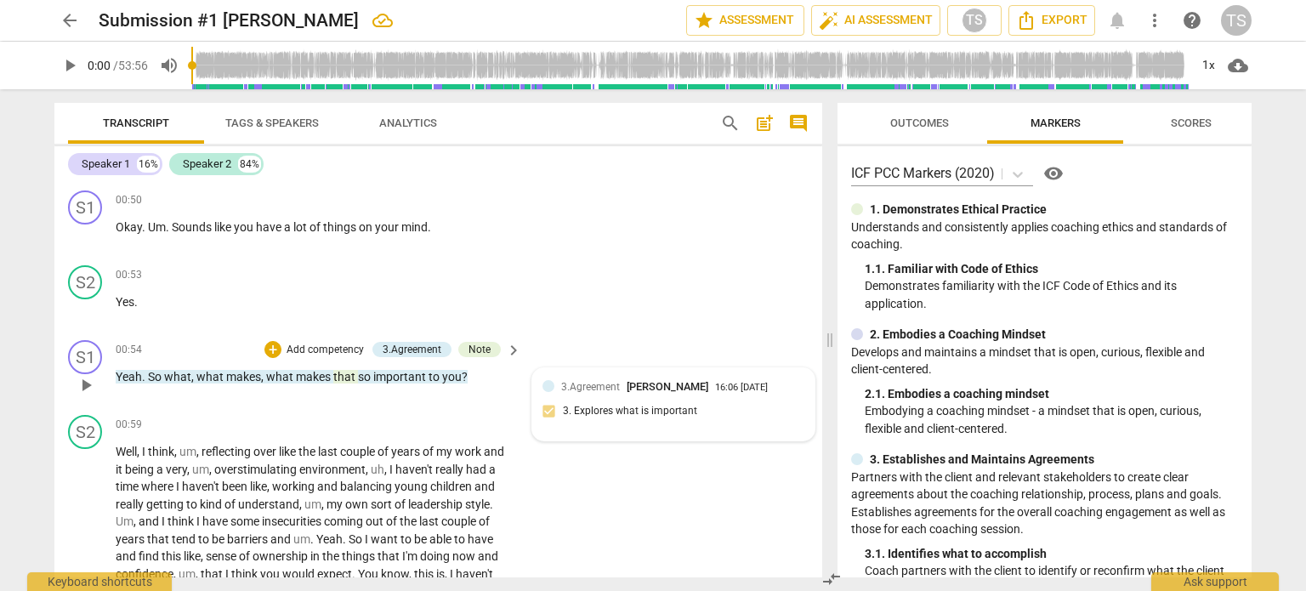
click at [784, 384] on div "3.Agreement [PERSON_NAME] 16:06 [DATE]" at bounding box center [682, 386] width 243 height 16
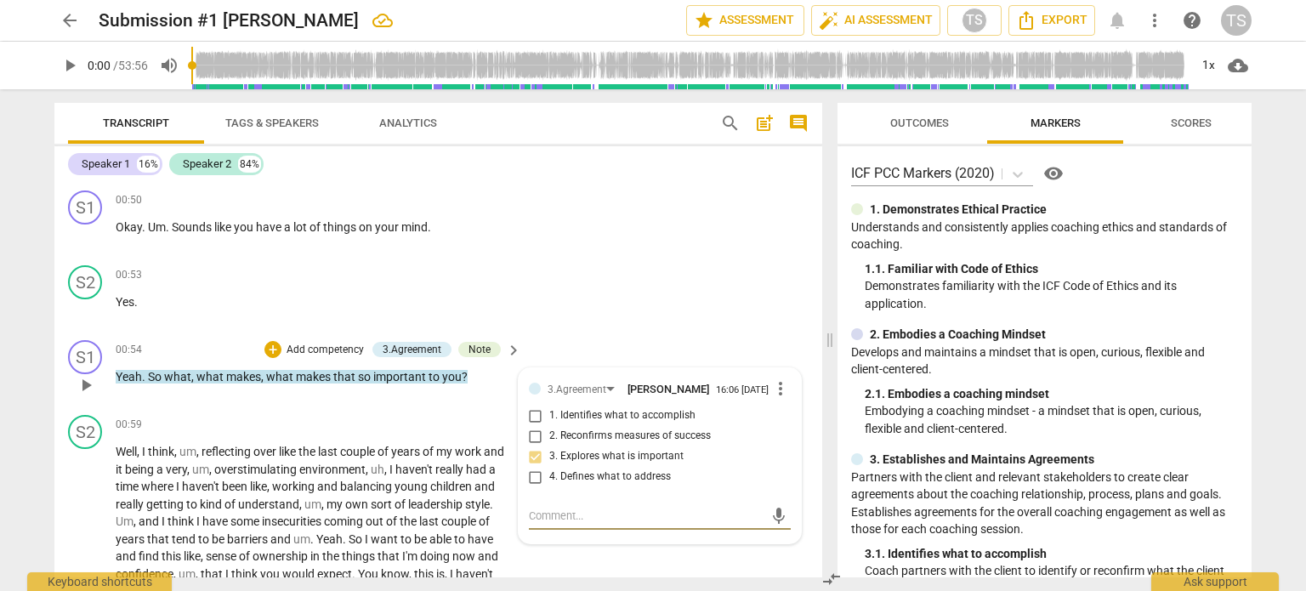
type textarea "I"
type textarea "IT"
type textarea "IT'"
type textarea "IT's"
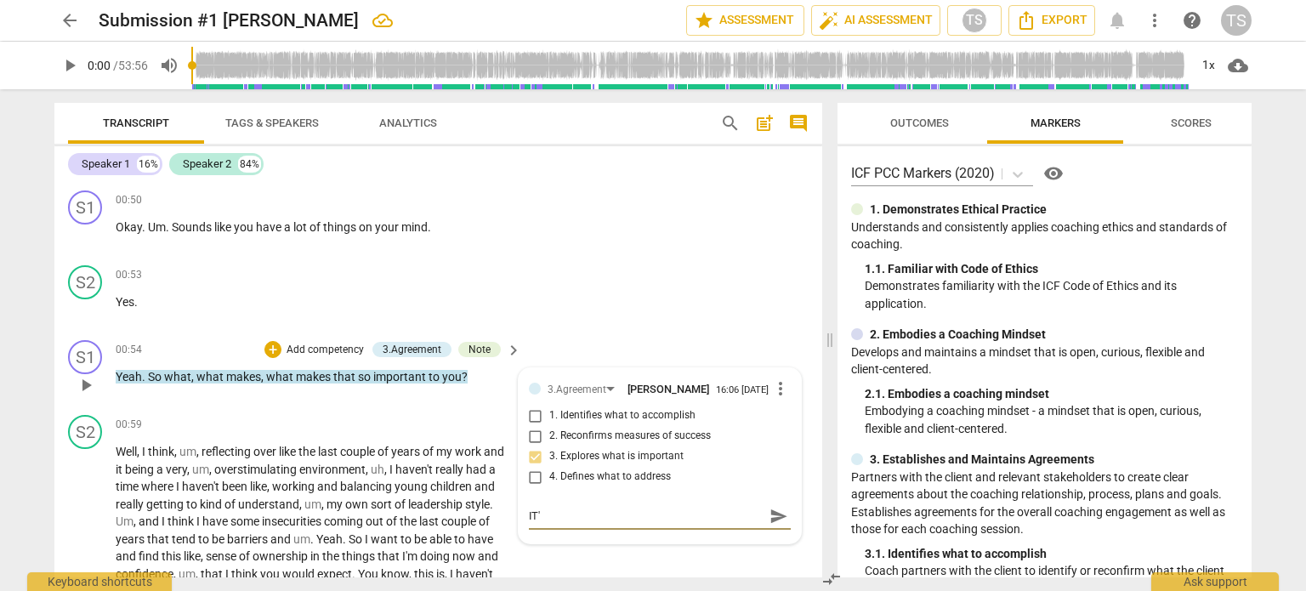
type textarea "IT's"
type textarea "IT'"
type textarea "IT"
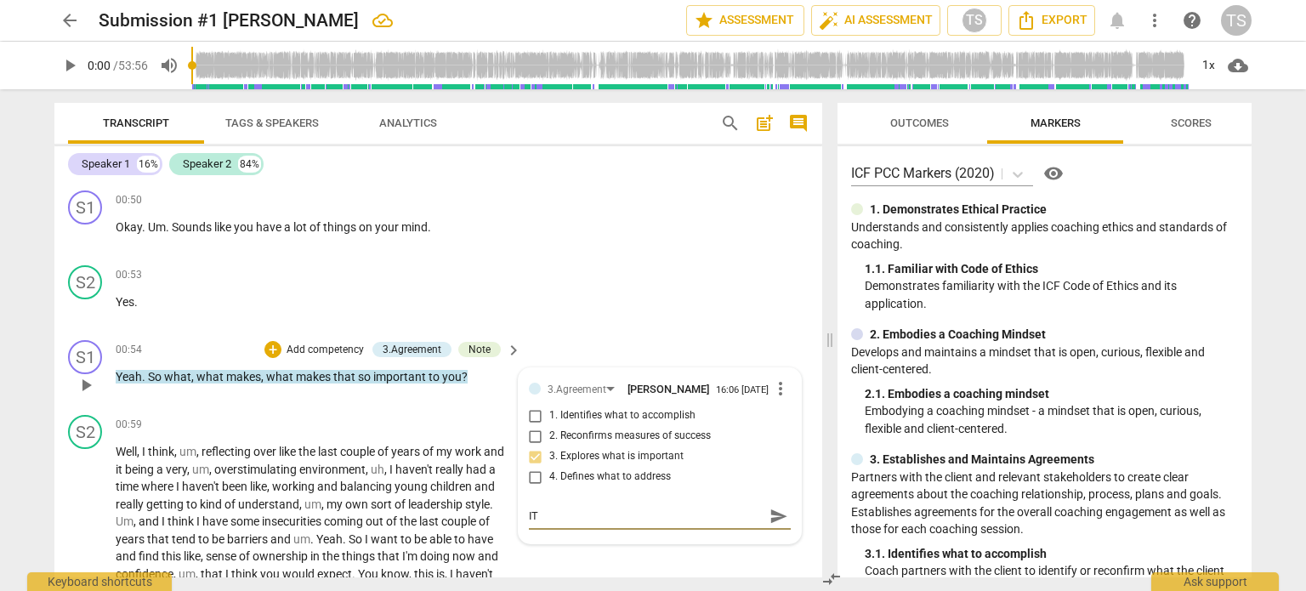
type textarea "I"
type textarea "T"
type textarea "To"
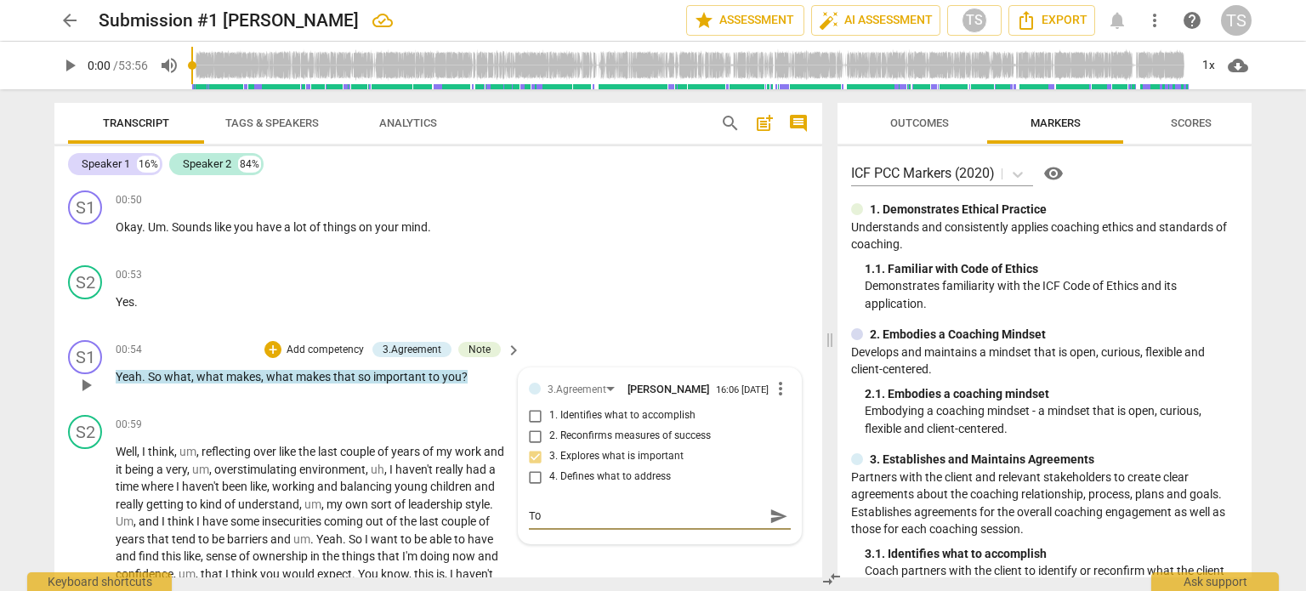
type textarea "To h"
type textarea "To he"
type textarea "To hel"
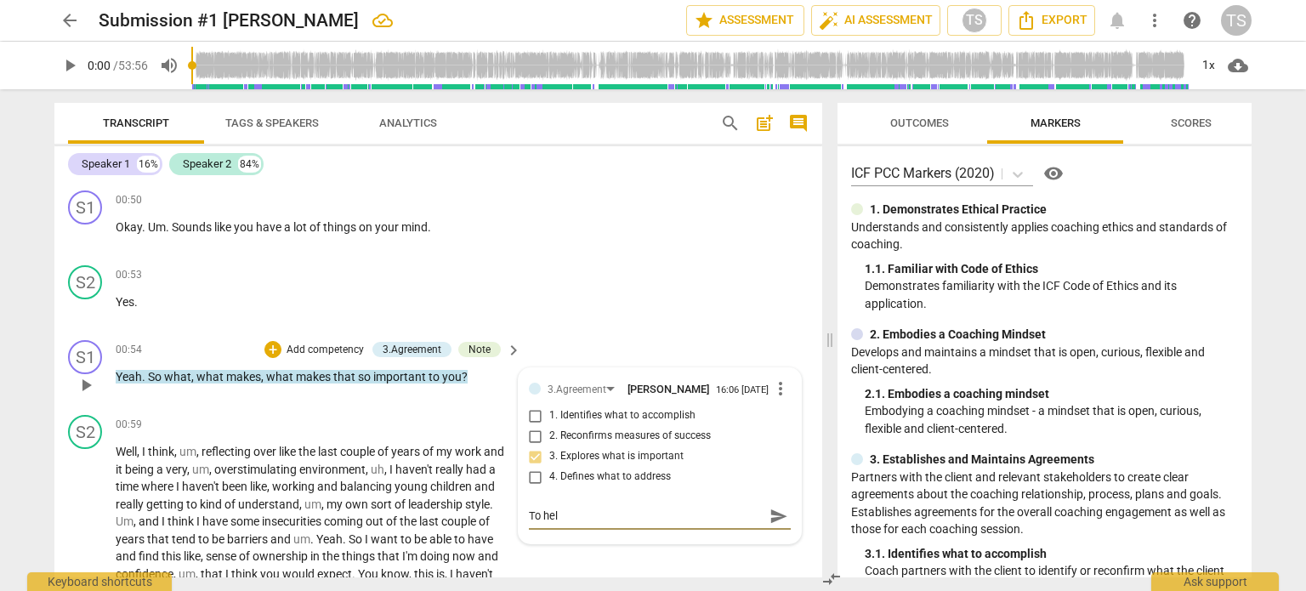
type textarea "To help"
type textarea "To help y"
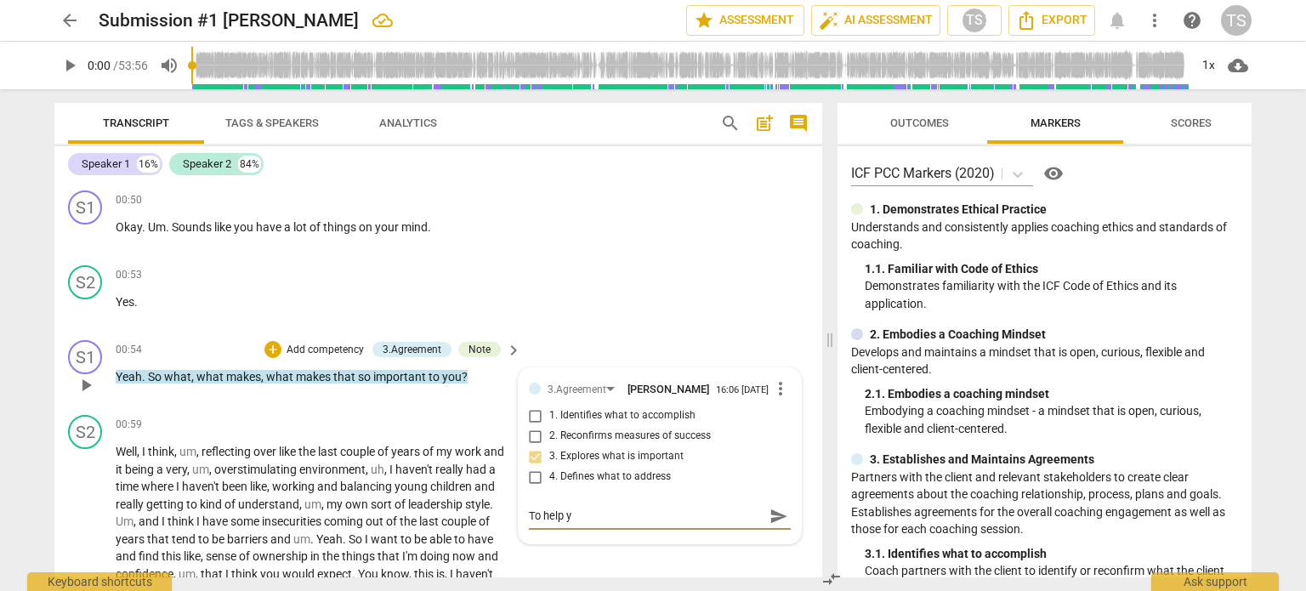
type textarea "To help yo"
type textarea "To help you"
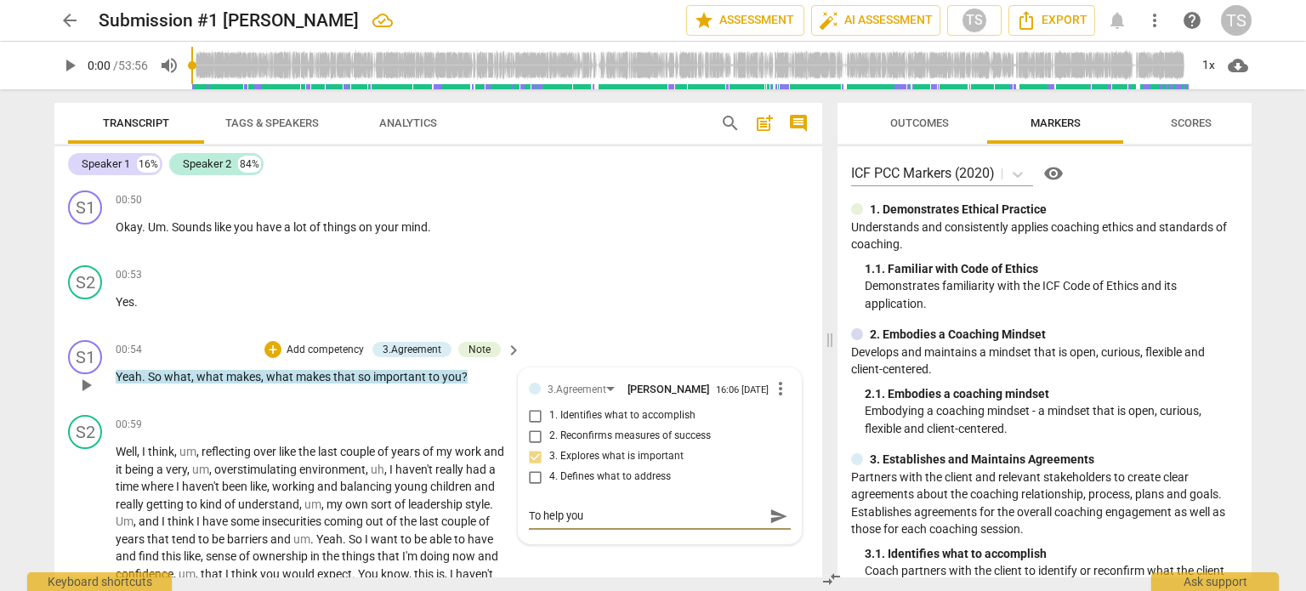
type textarea "To help you g"
type textarea "To help you ge"
type textarea "To help you get"
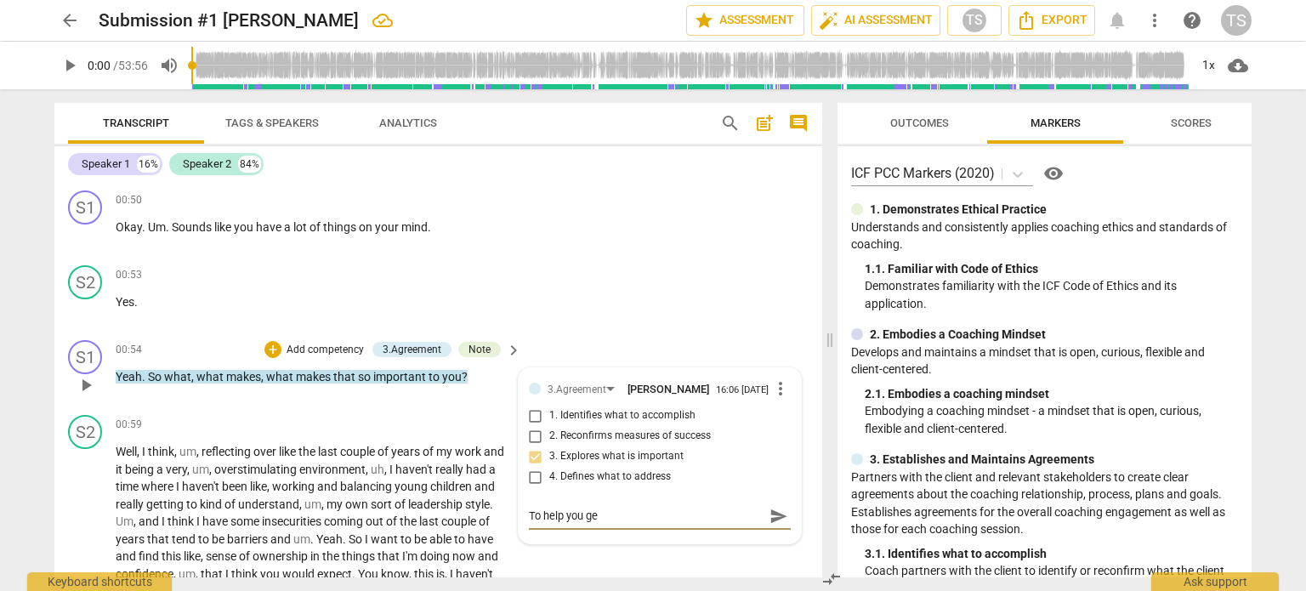
type textarea "To help you get"
type textarea "To help you get a"
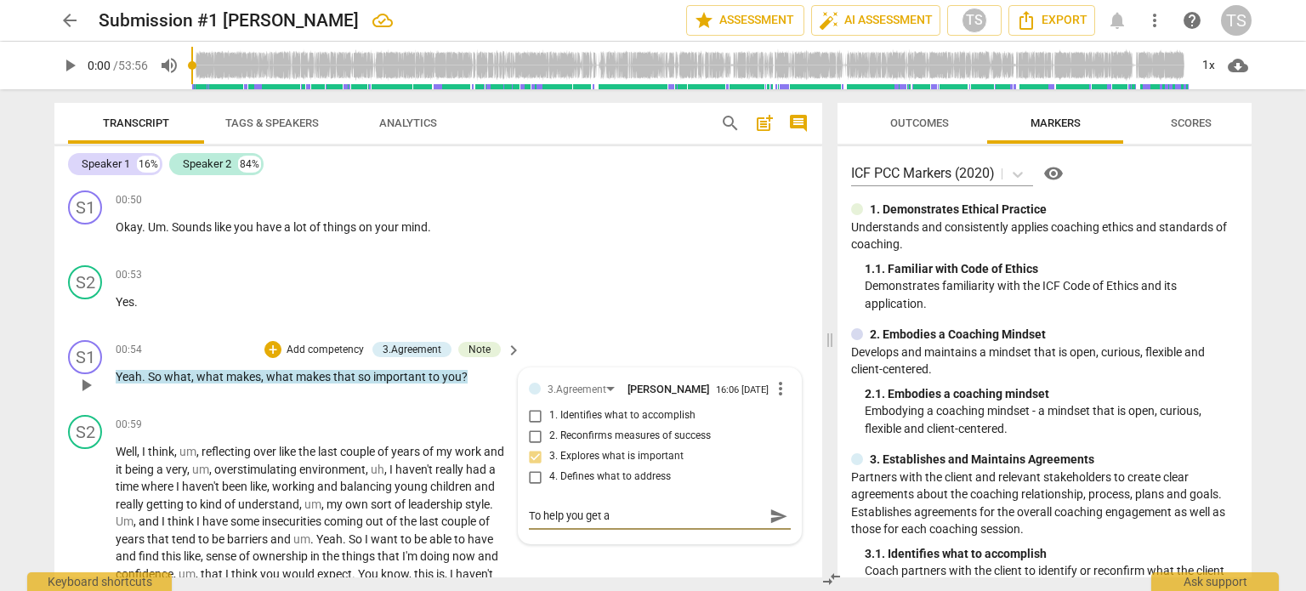
type textarea "To help you get a"
type textarea "To help you get a b"
type textarea "To help you get a be"
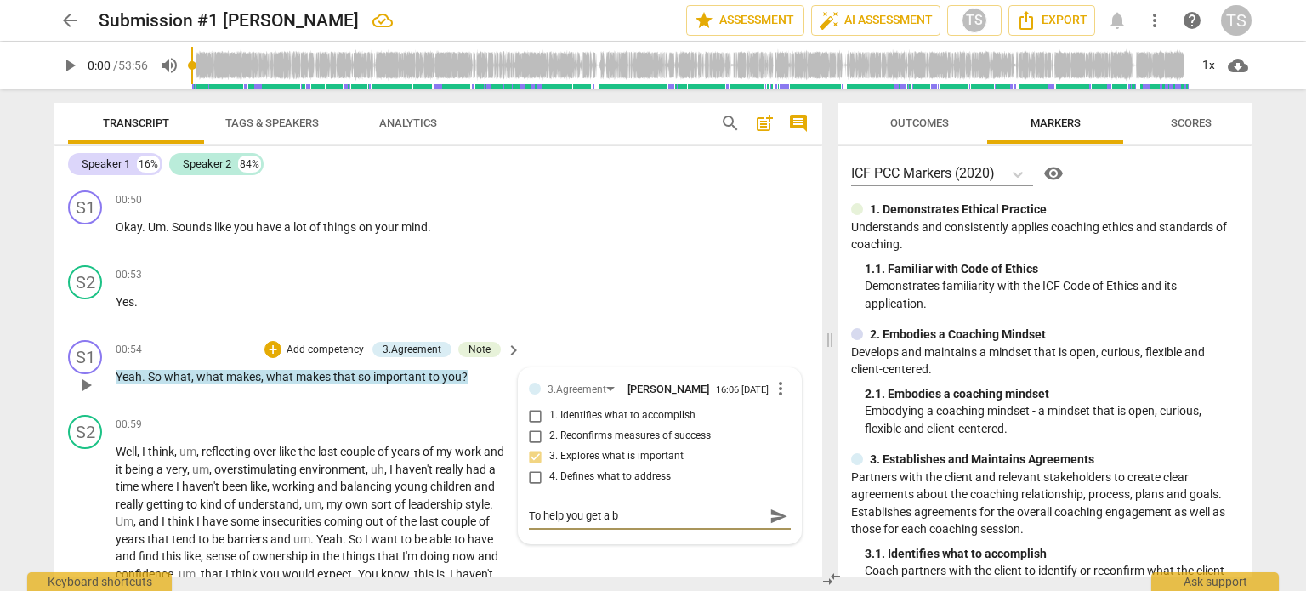
type textarea "To help you get a be"
type textarea "To help you get a bet"
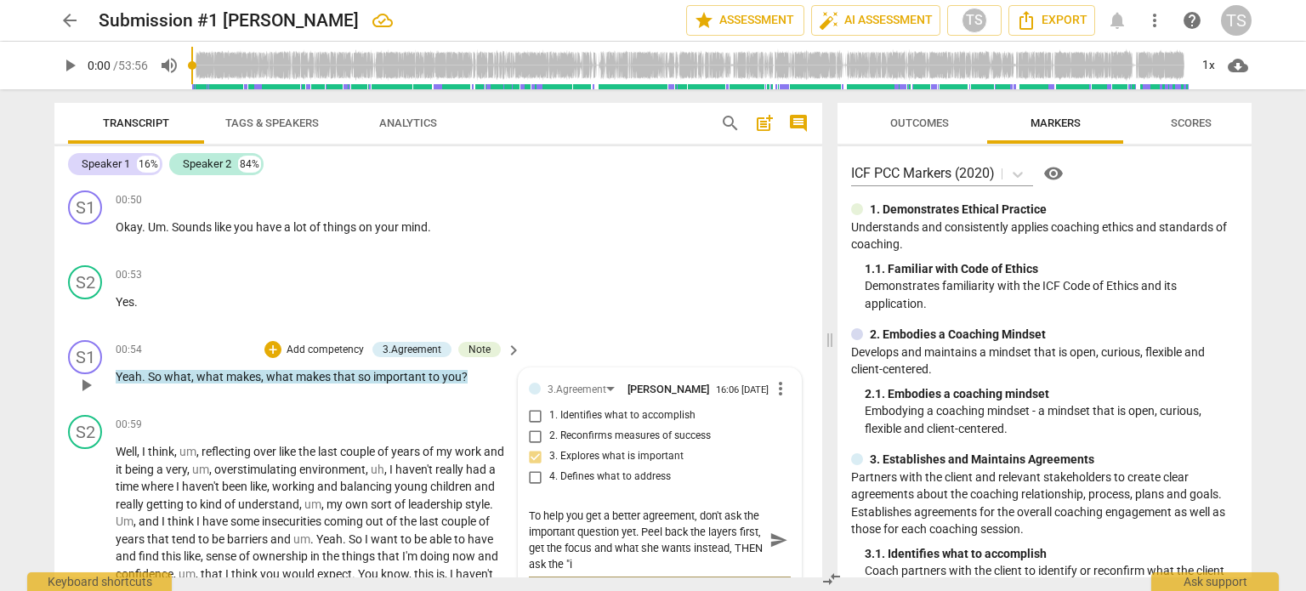
scroll to position [0, 0]
click at [613, 130] on div "Transcript Tags & Speakers Analytics" at bounding box center [380, 123] width 625 height 41
